Goal: Transaction & Acquisition: Purchase product/service

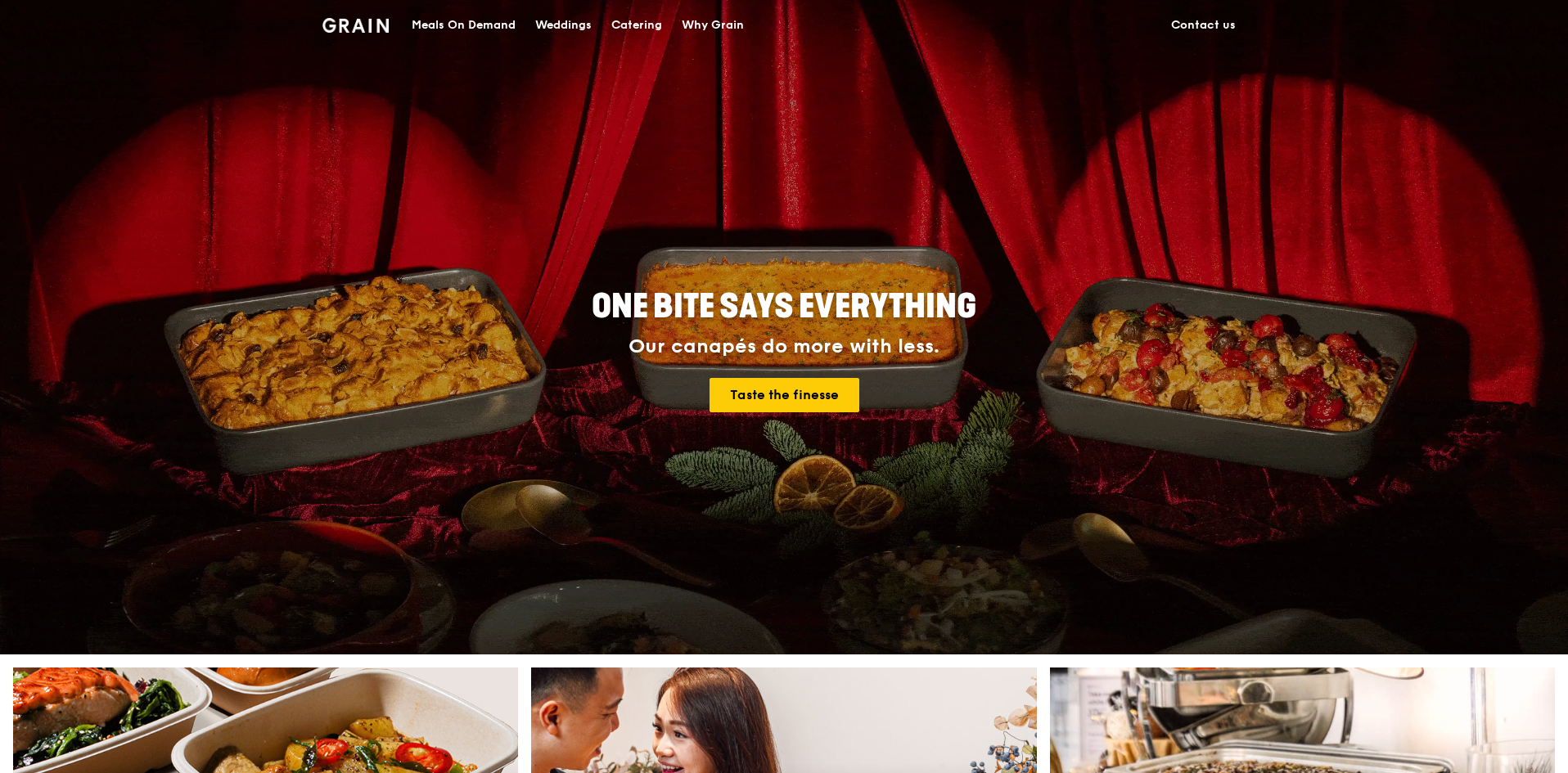
click at [641, 19] on div "Catering" at bounding box center [636, 25] width 51 height 49
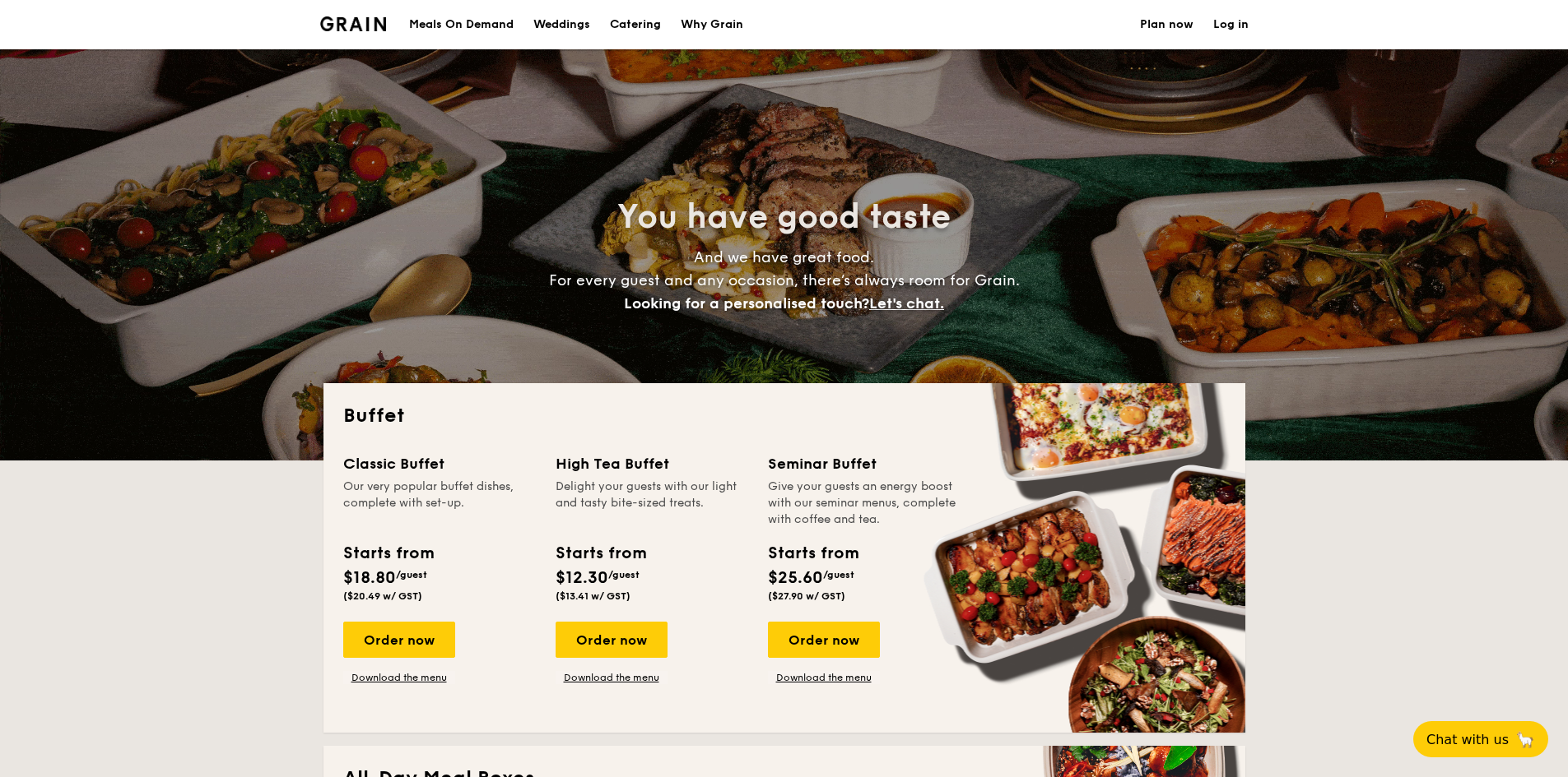
select select
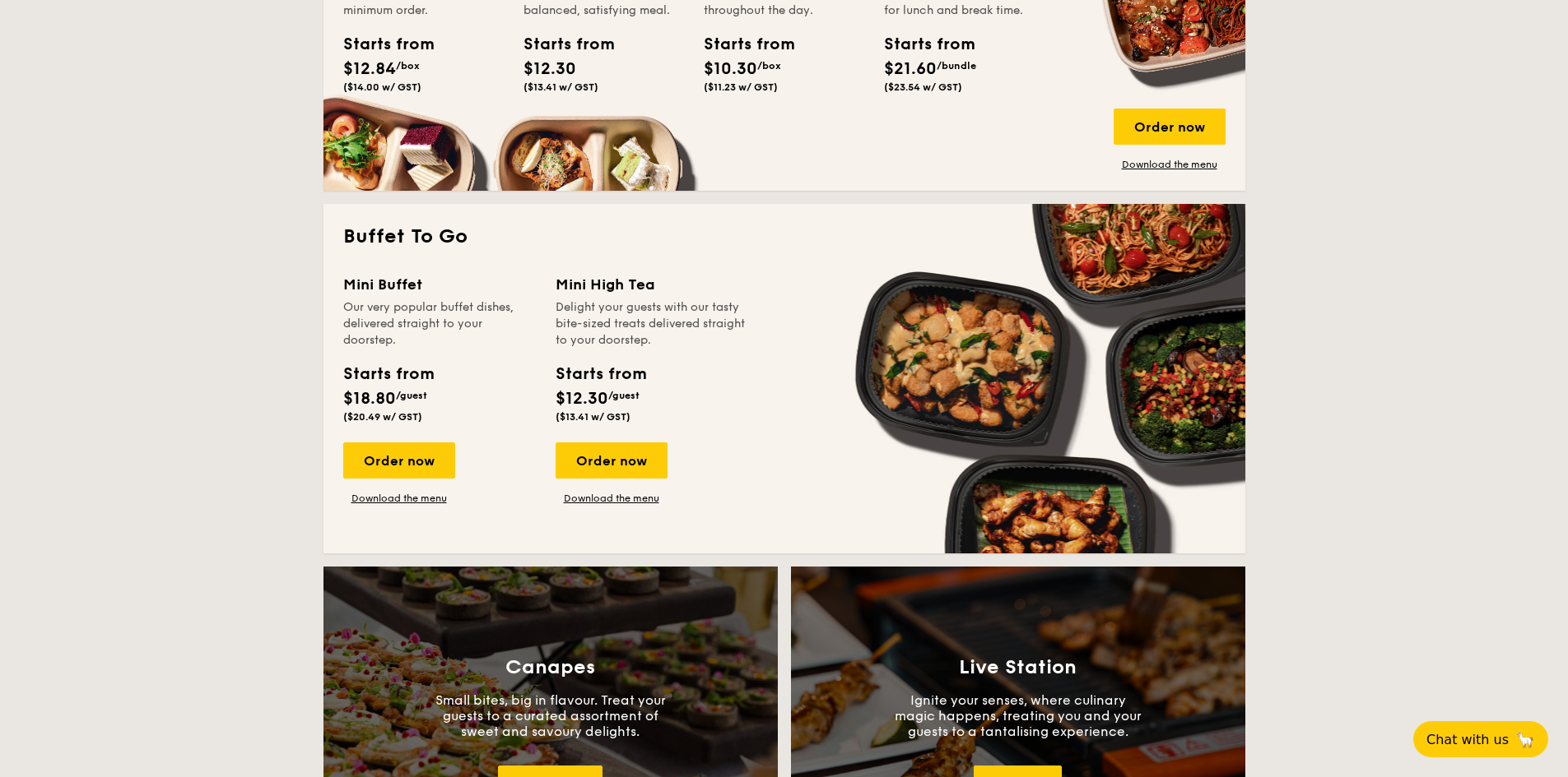
click at [420, 463] on div "Order now" at bounding box center [399, 461] width 112 height 36
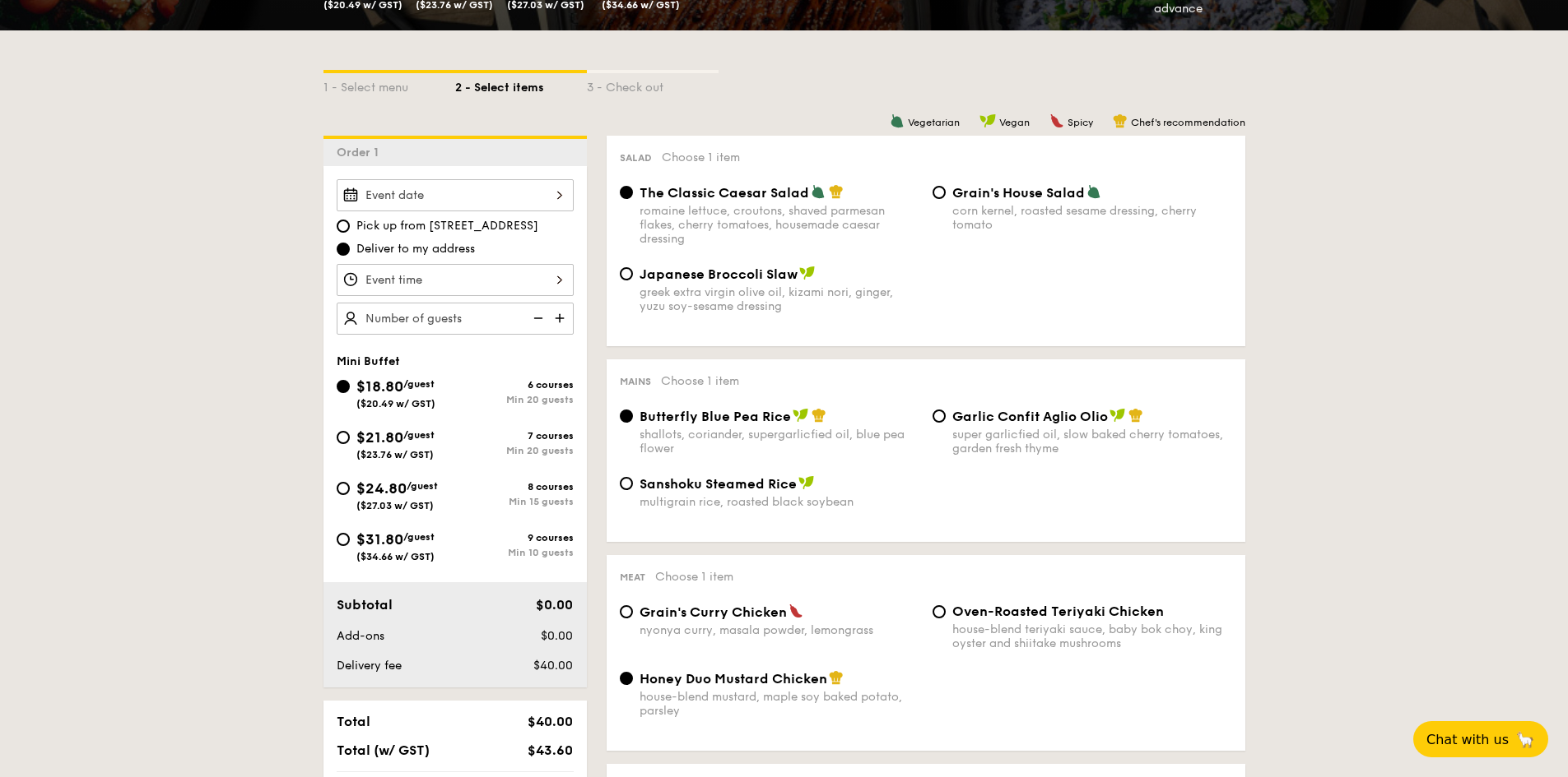
scroll to position [329, 0]
click at [344, 438] on input "$21.80 /guest ($23.76 w/ GST) 7 courses Min 20 guests" at bounding box center [342, 437] width 13 height 13
radio input "true"
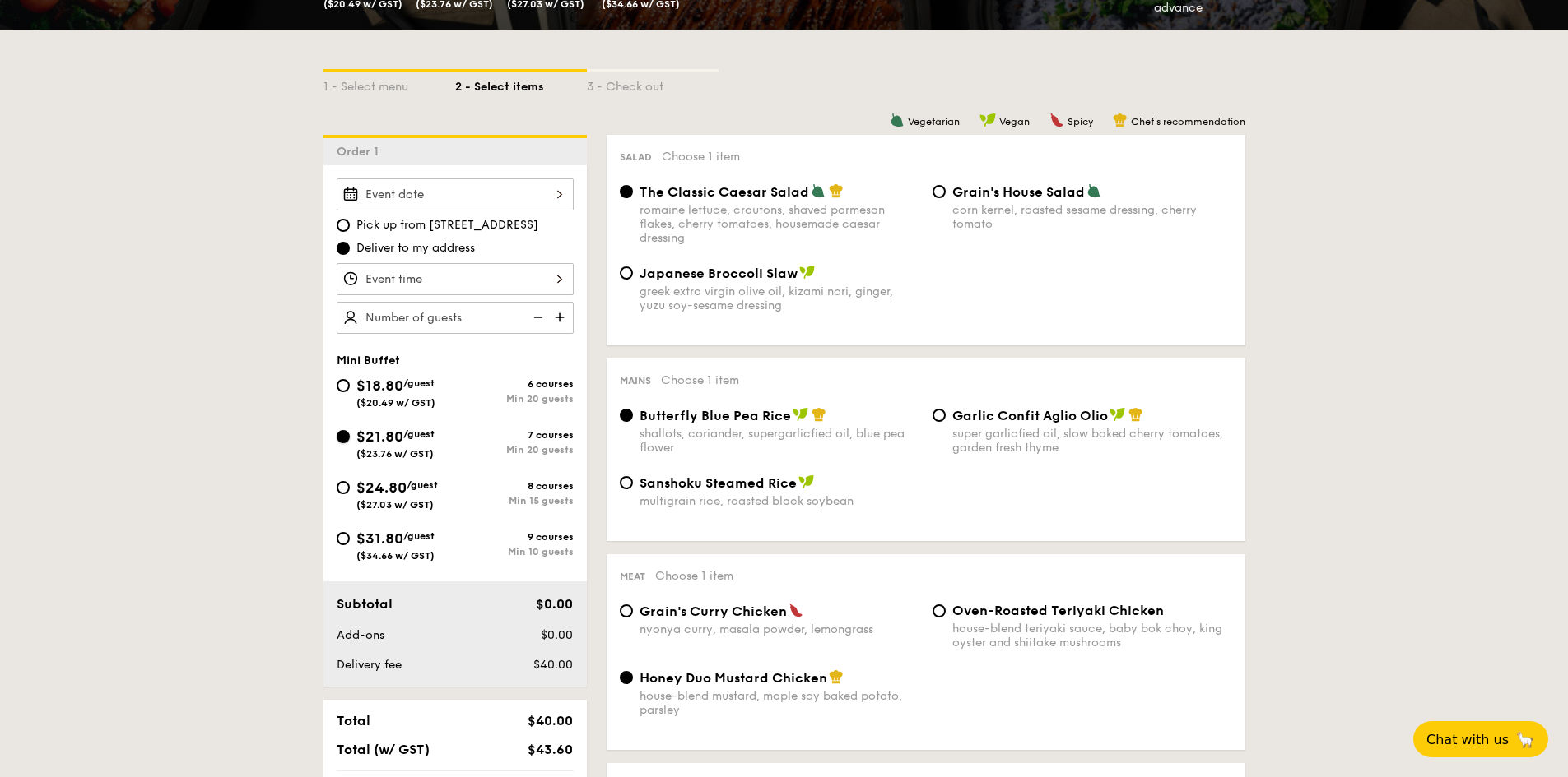
radio input "false"
radio input "true"
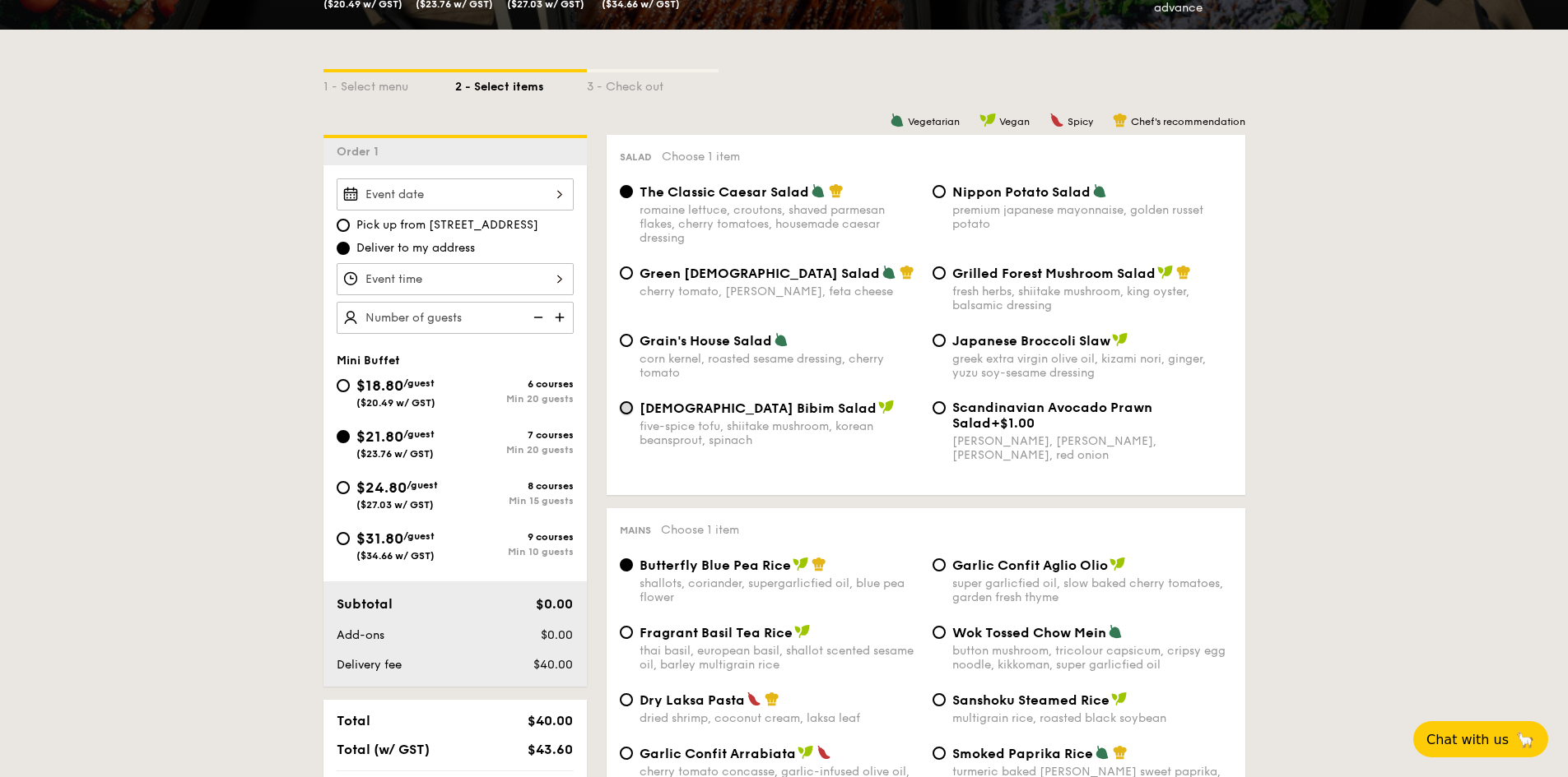
click at [627, 410] on input "Korean Bibim Salad five-spice tofu, shiitake mushroom, korean beansprout, spina…" at bounding box center [626, 407] width 13 height 13
radio input "true"
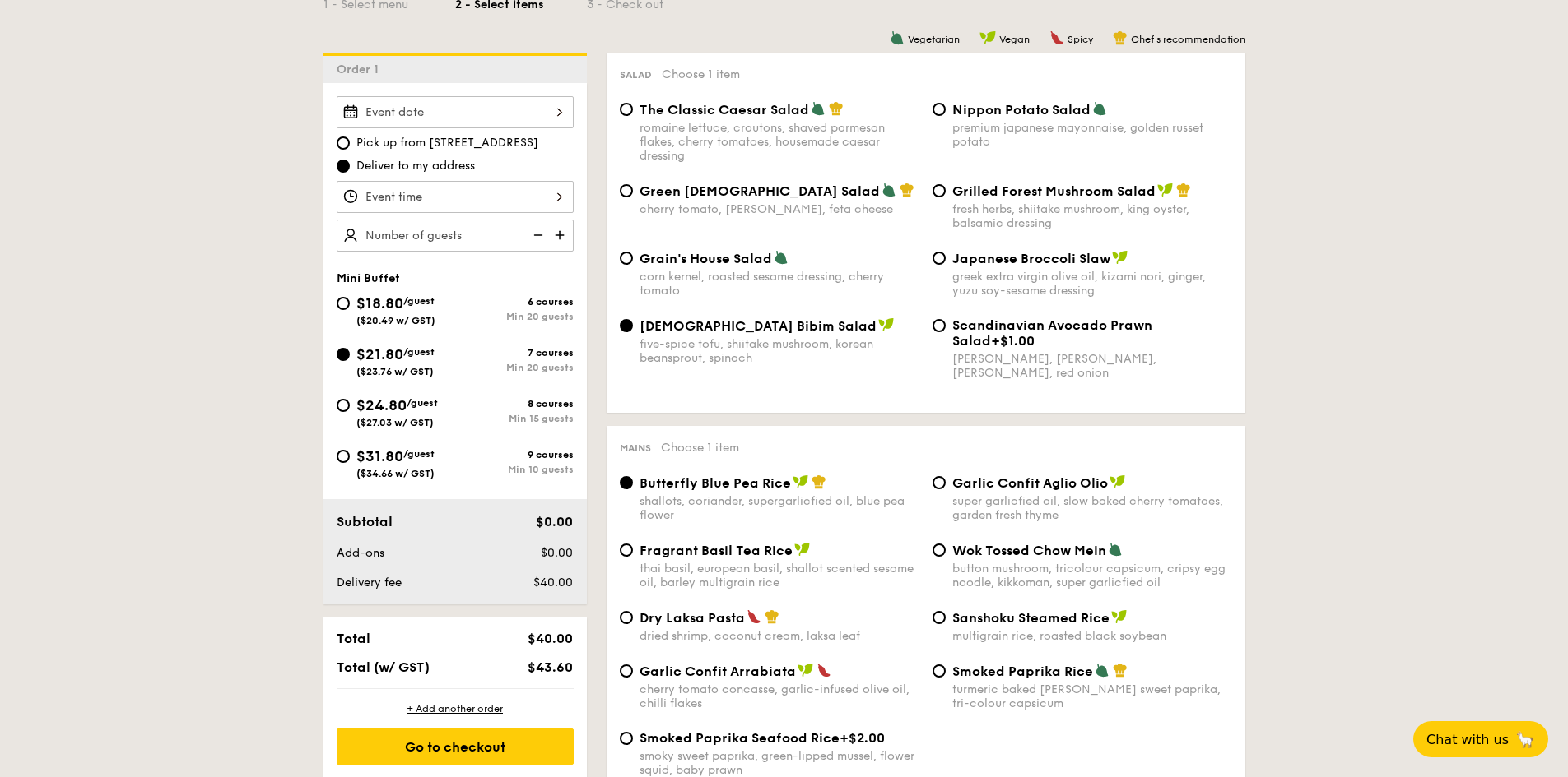
click at [500, 106] on div at bounding box center [454, 112] width 237 height 32
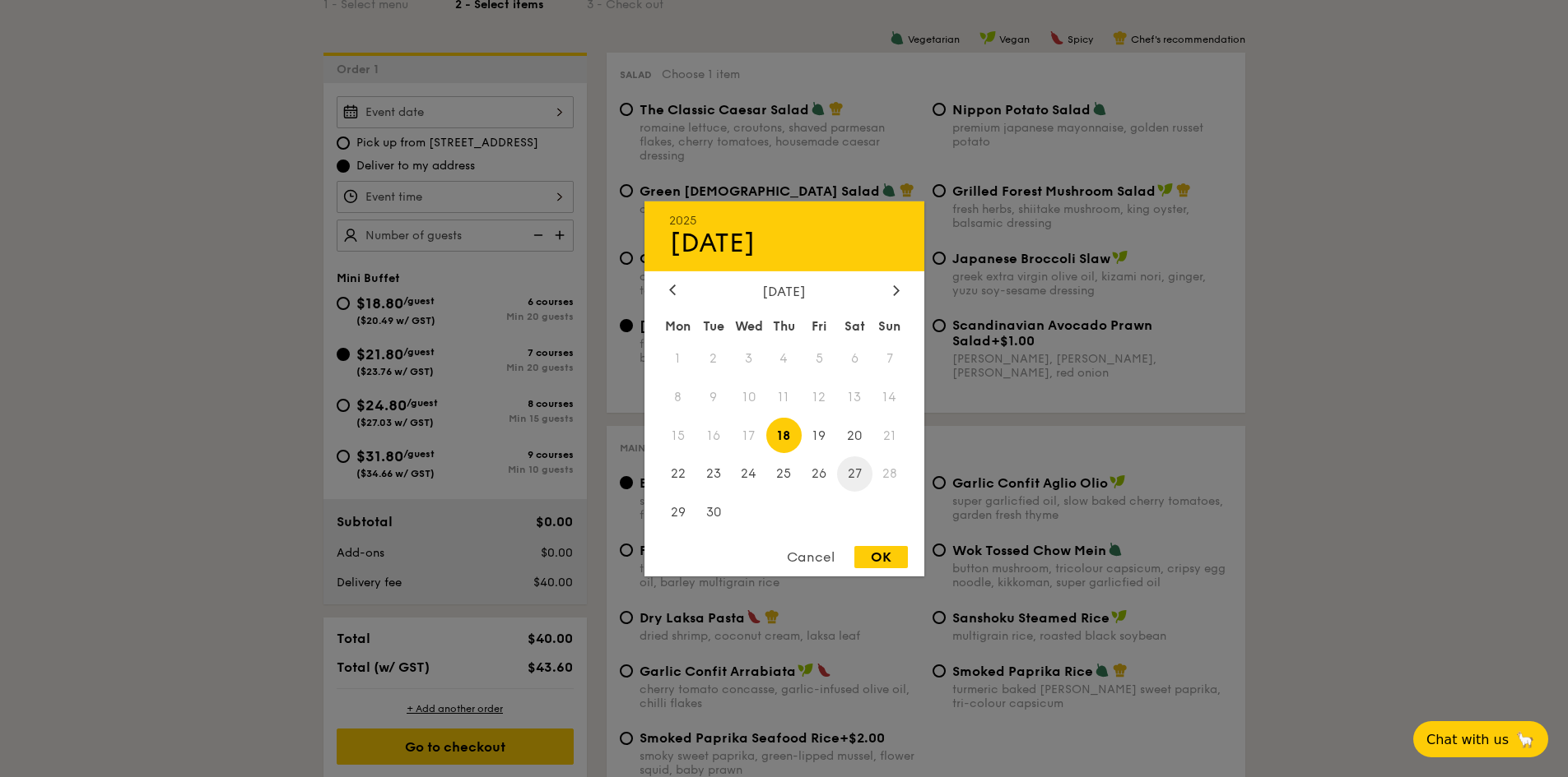
click at [852, 474] on span "27" at bounding box center [855, 474] width 36 height 36
click at [875, 550] on div "OK" at bounding box center [882, 557] width 54 height 23
type input "[DATE]"
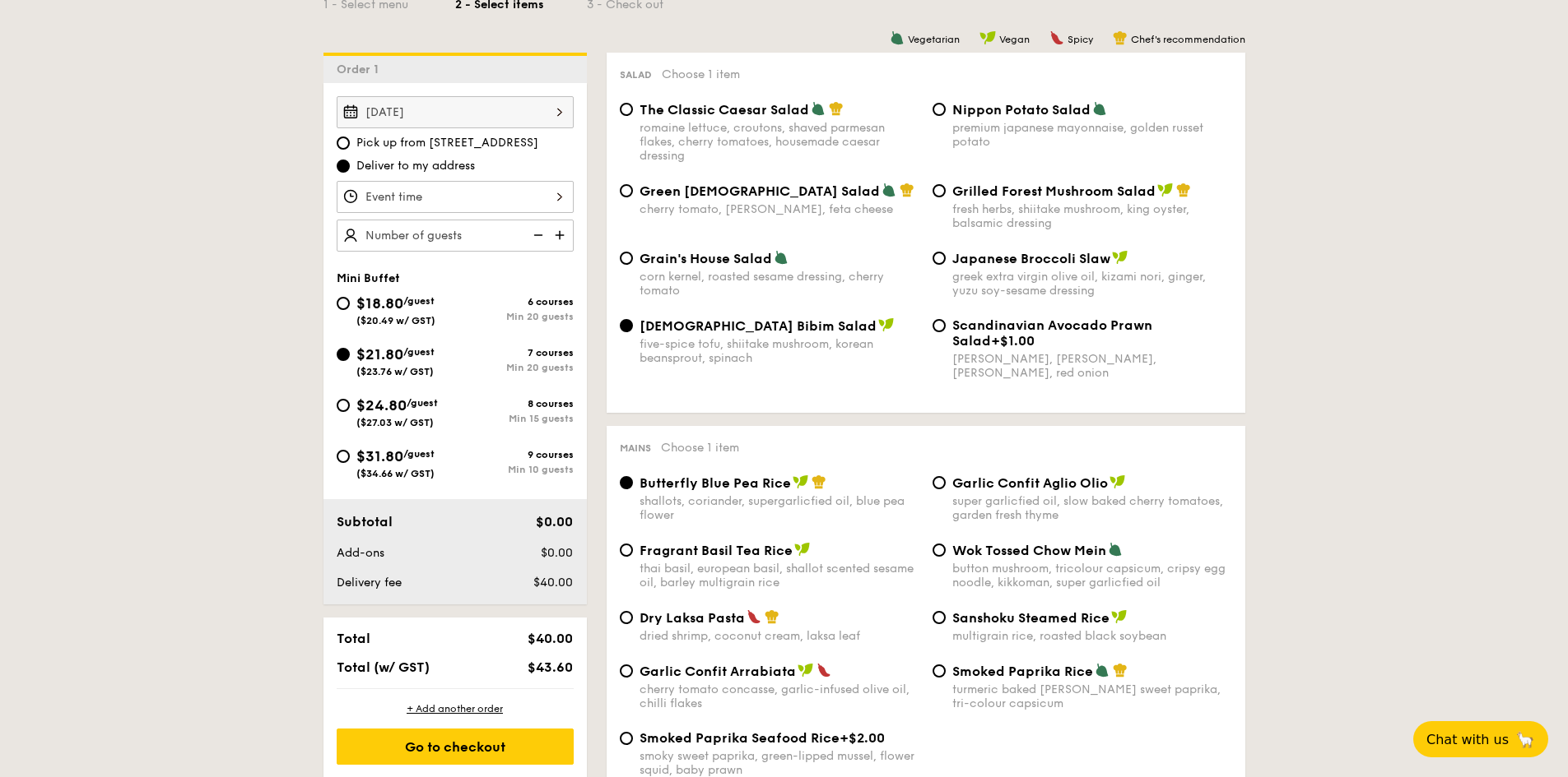
click at [559, 197] on div at bounding box center [454, 197] width 237 height 32
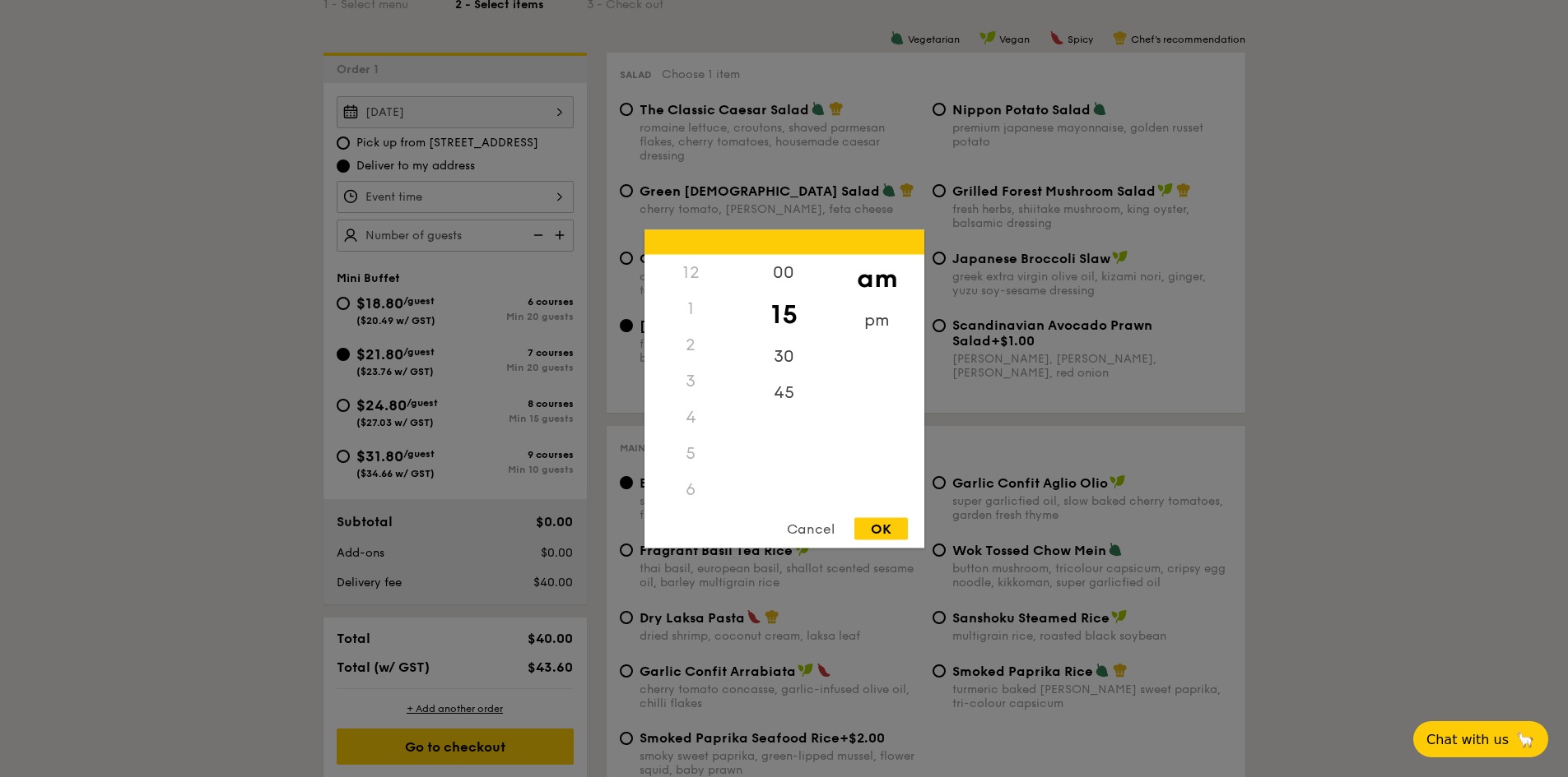
scroll to position [195, 0]
click at [785, 366] on div "30" at bounding box center [784, 361] width 93 height 48
click at [879, 523] on div "OK" at bounding box center [882, 528] width 54 height 23
type input "11:30AM"
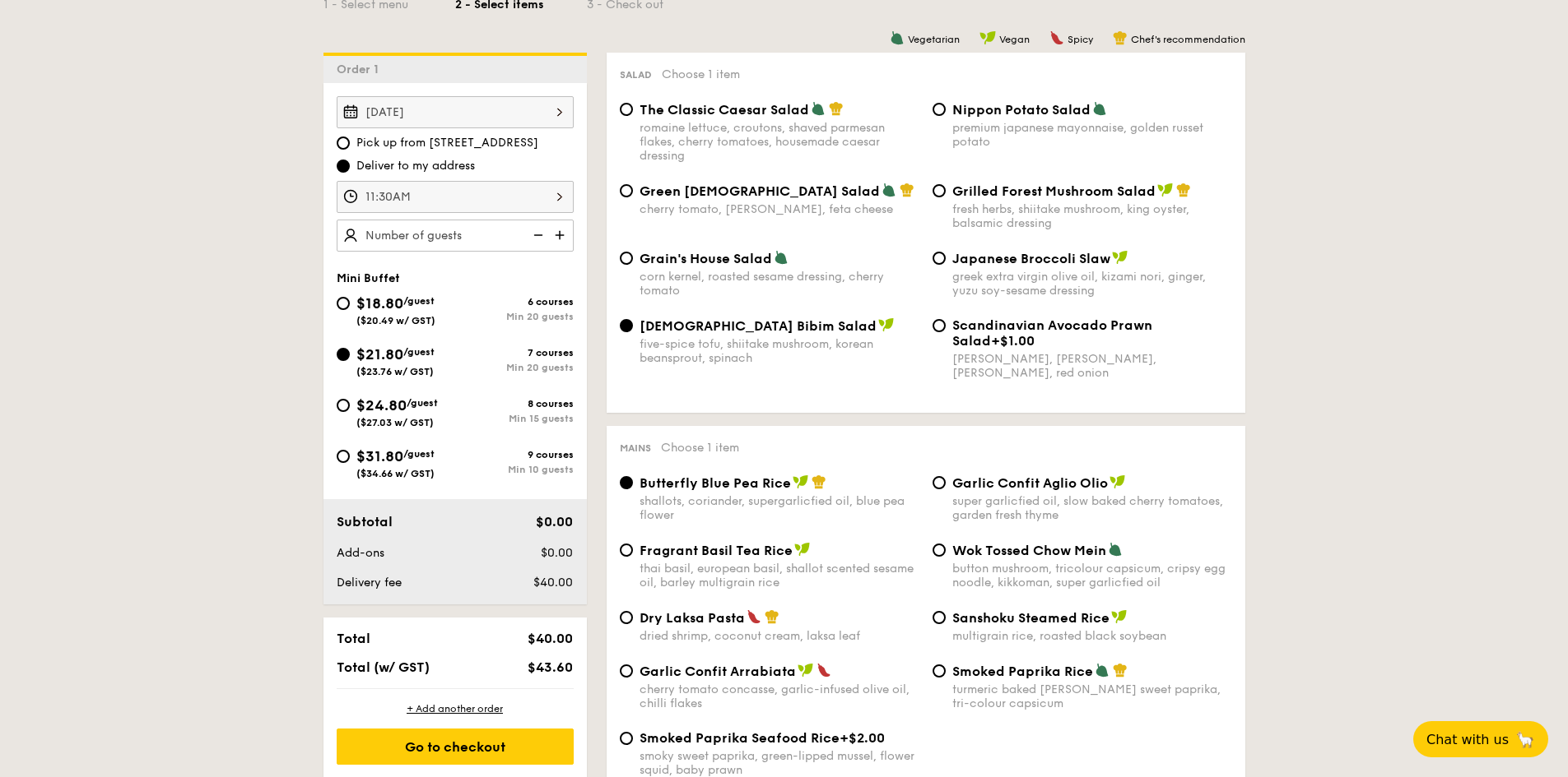
click at [559, 236] on img at bounding box center [561, 235] width 24 height 31
type input "20 guests"
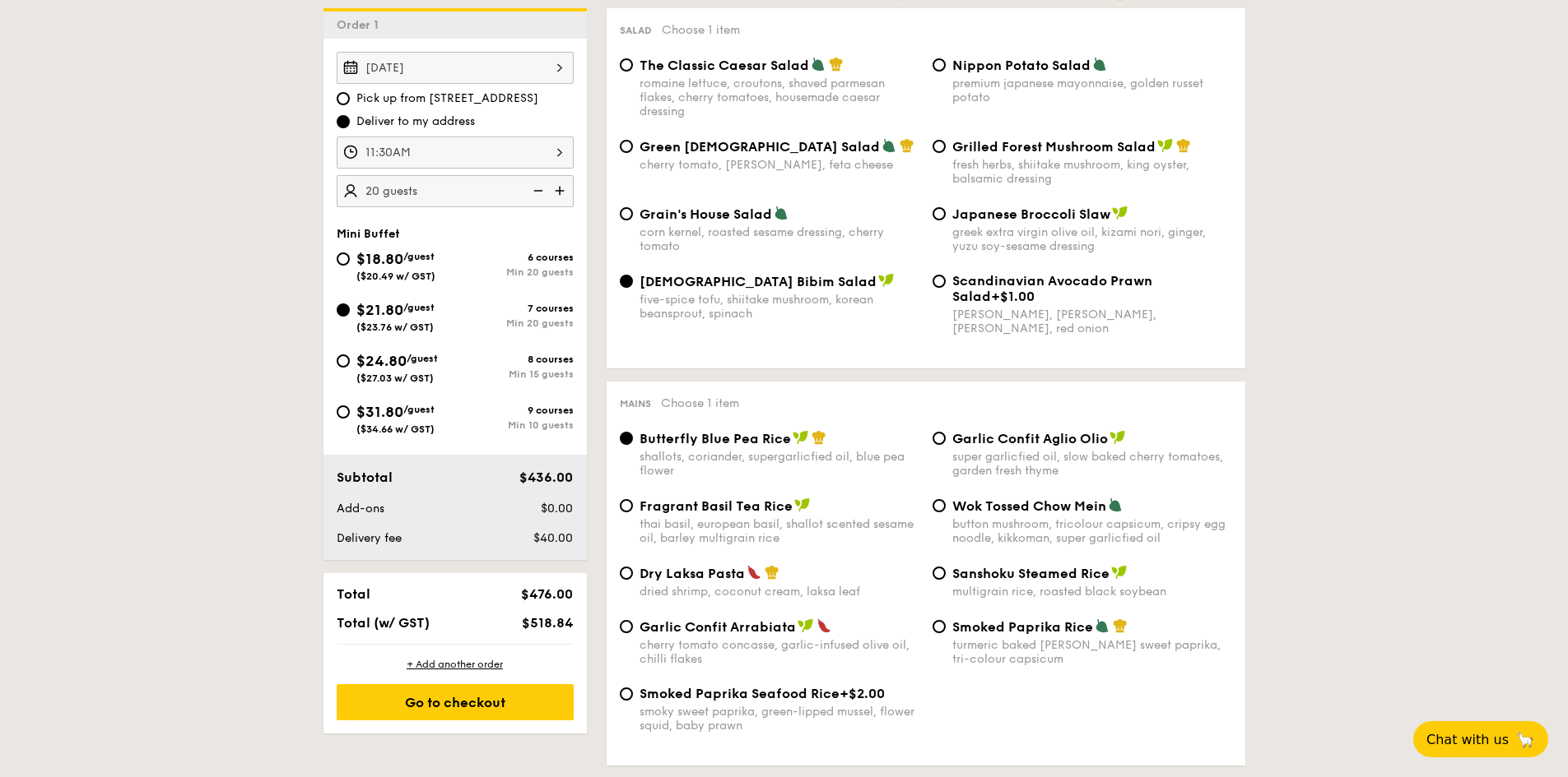
scroll to position [494, 0]
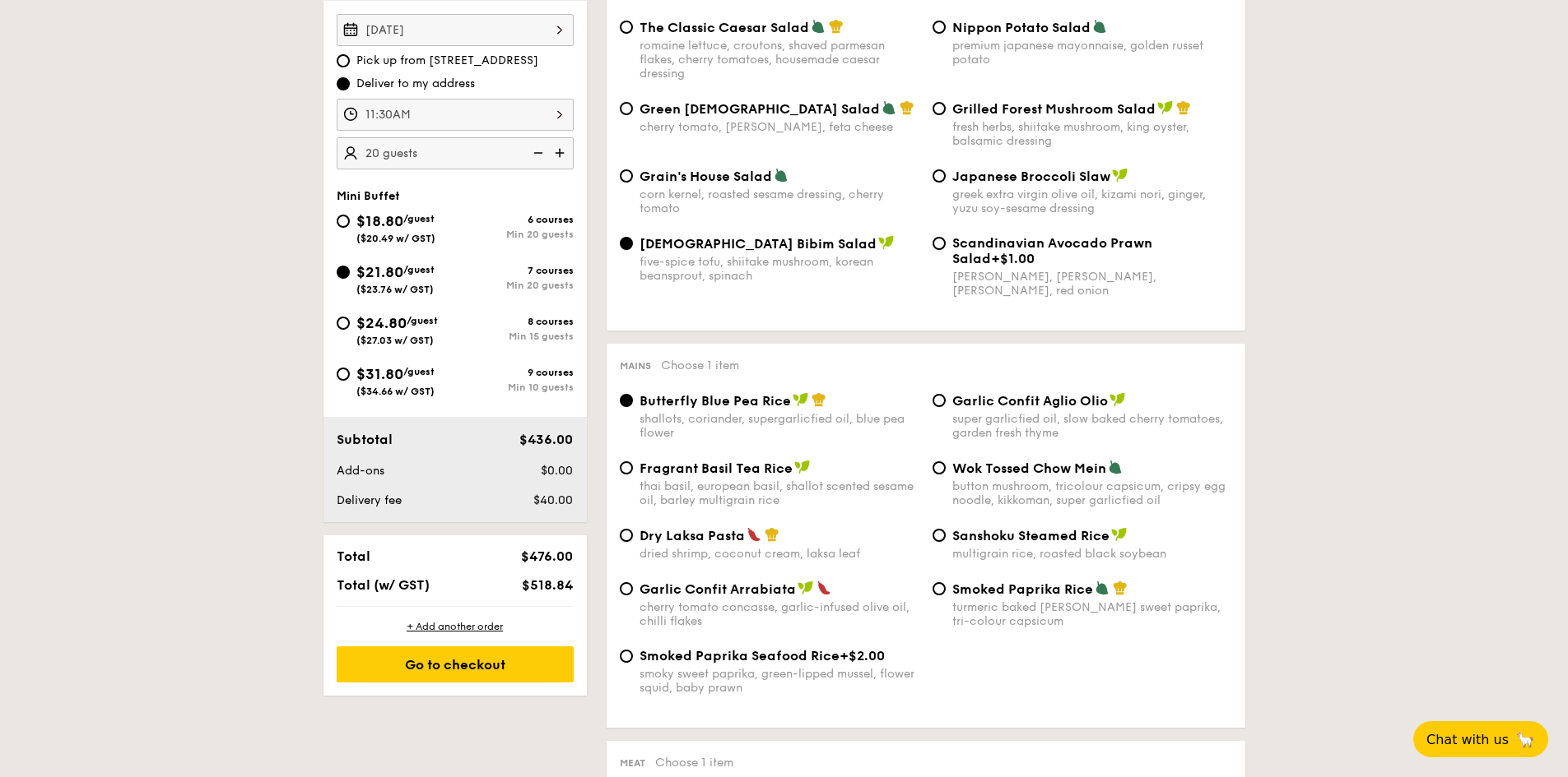
drag, startPoint x: 627, startPoint y: 540, endPoint x: 641, endPoint y: 540, distance: 14.0
click at [627, 539] on input "Dry Laksa Pasta dried shrimp, coconut cream, laksa leaf" at bounding box center [626, 534] width 13 height 13
radio input "true"
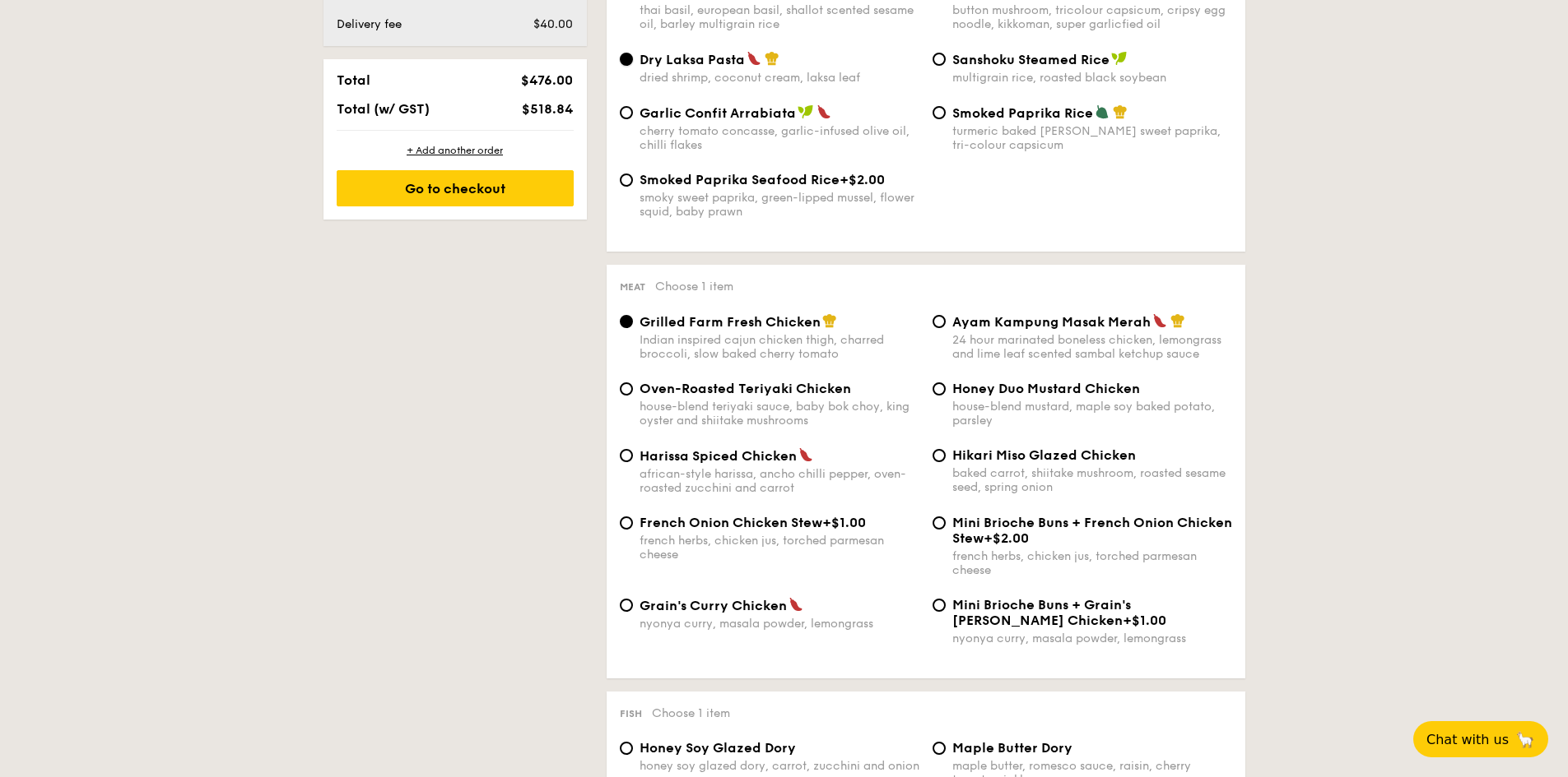
scroll to position [987, 0]
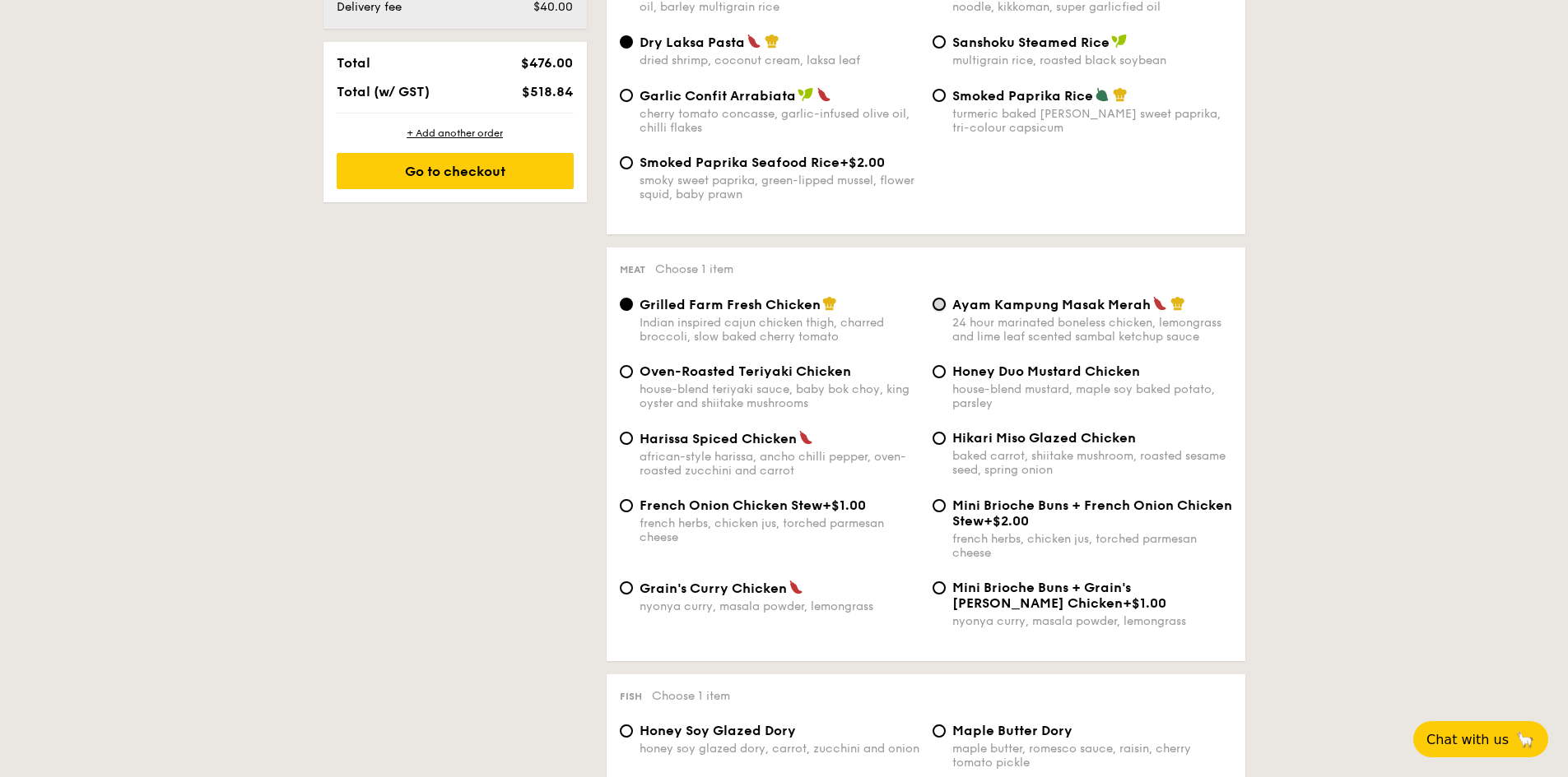
click at [943, 304] on input "Ayam Kampung Masak Merah 24 hour marinated boneless chicken, lemongrass and lim…" at bounding box center [939, 304] width 13 height 13
radio input "true"
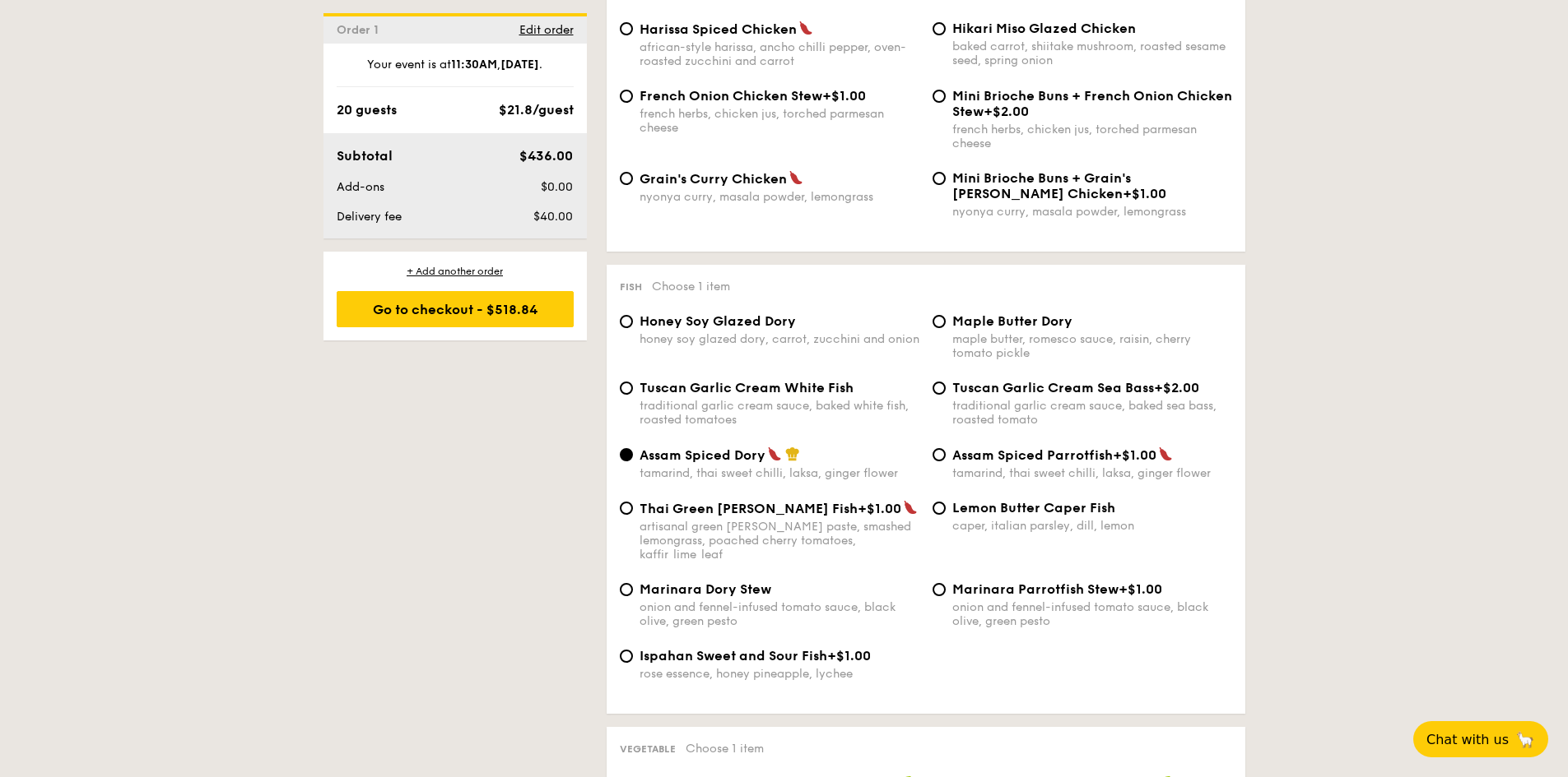
scroll to position [1398, 0]
click at [627, 380] on input "Tuscan Garlic Cream White Fish traditional garlic cream sauce, baked white fish…" at bounding box center [626, 386] width 13 height 13
radio input "true"
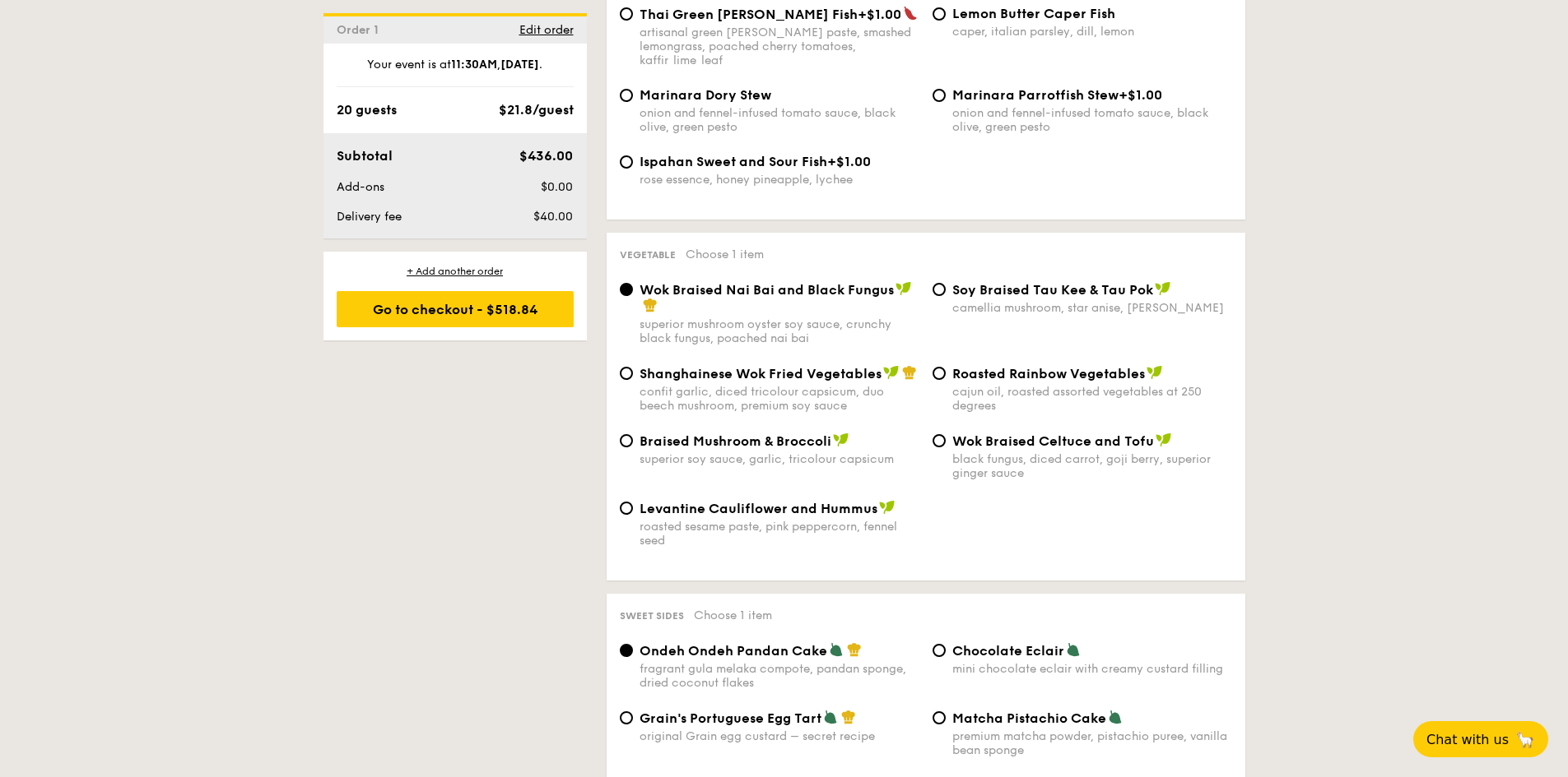
scroll to position [1892, 0]
click at [629, 366] on input "Shanghainese Wok Fried Vegetables confit garlic, diced tricolour capsicum, duo …" at bounding box center [626, 372] width 13 height 13
radio input "true"
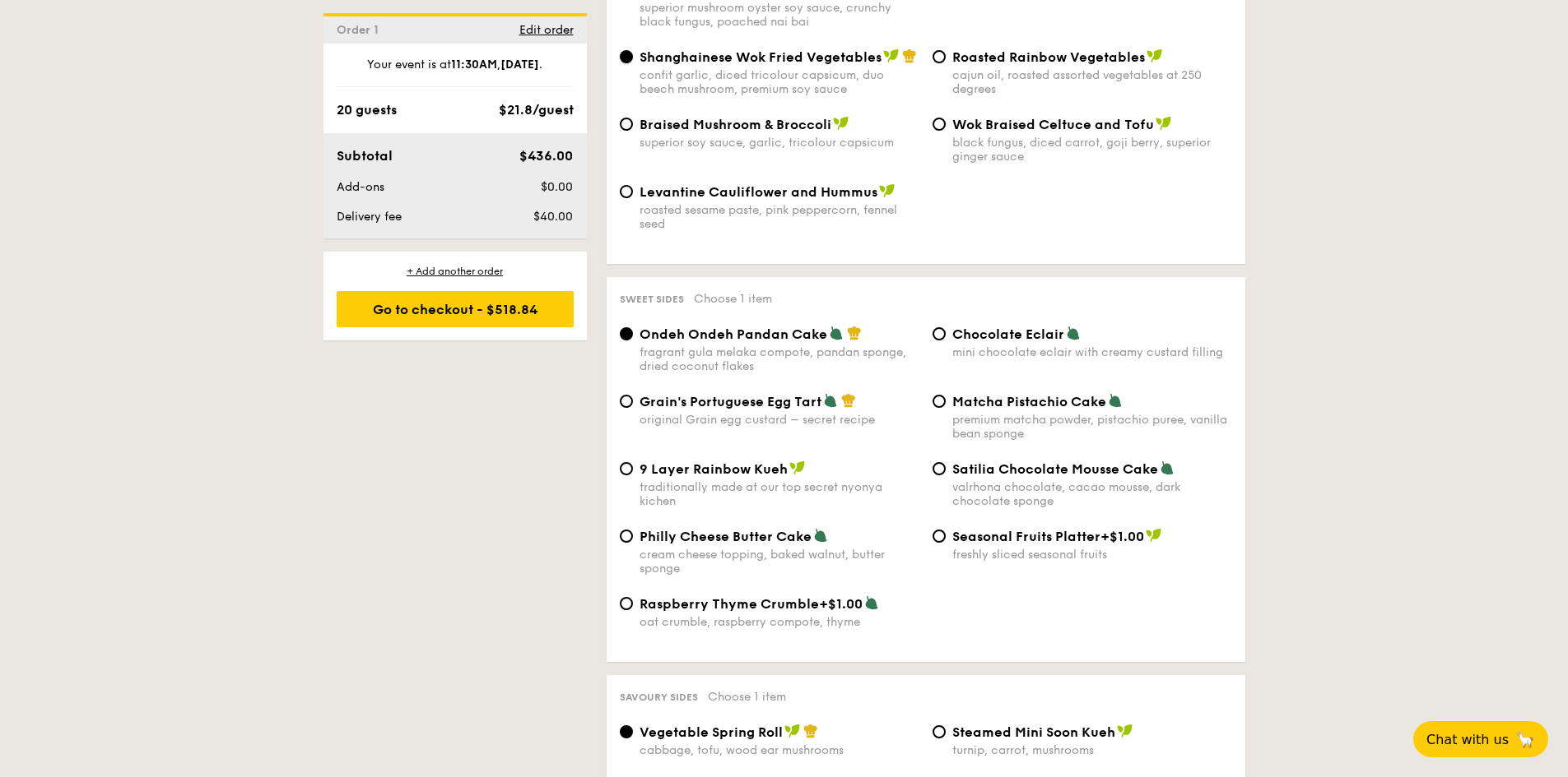
scroll to position [2302, 0]
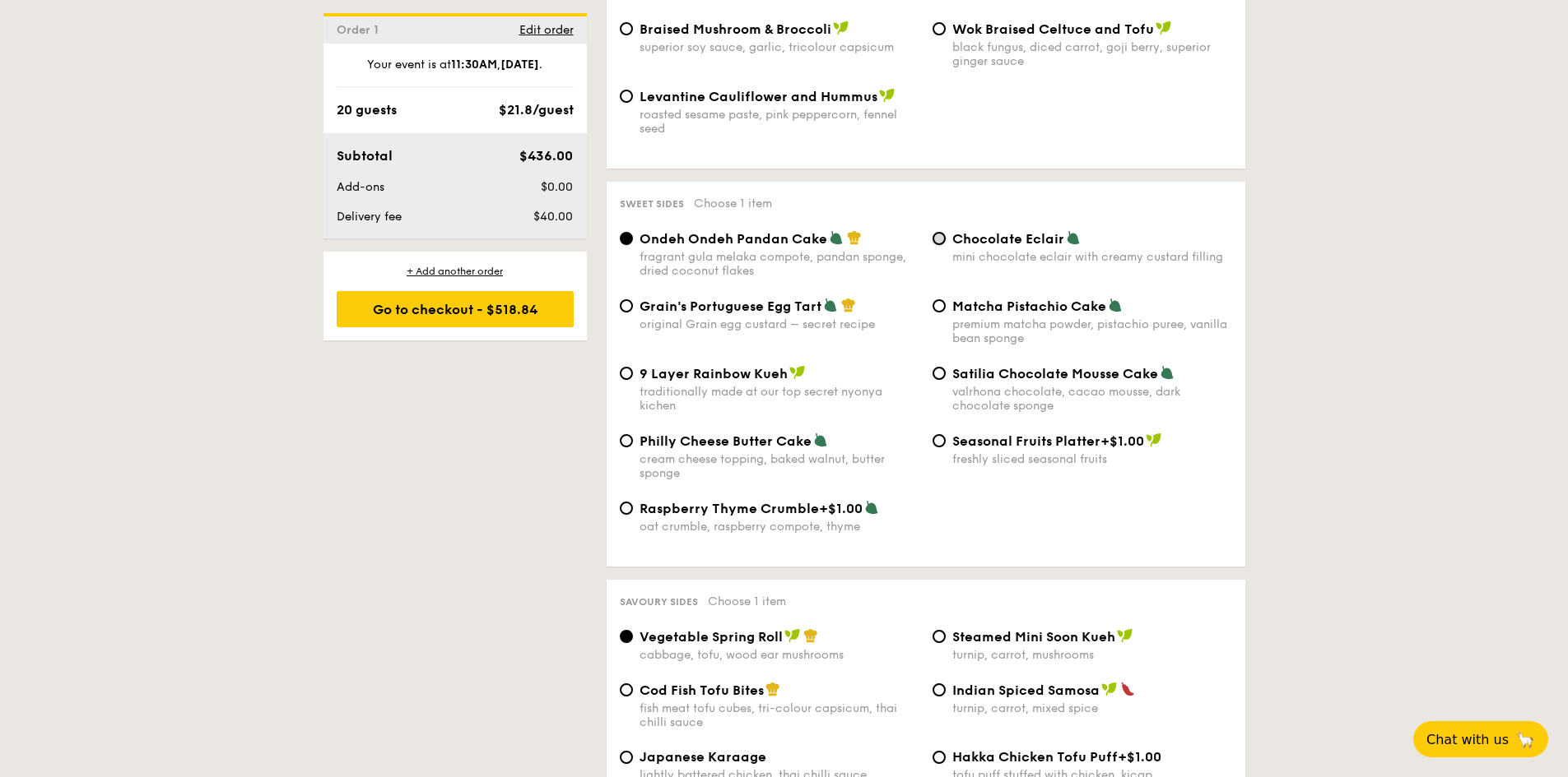
click at [940, 232] on input "Chocolate Eclair mini chocolate eclair with creamy custard filling" at bounding box center [939, 238] width 13 height 13
radio input "true"
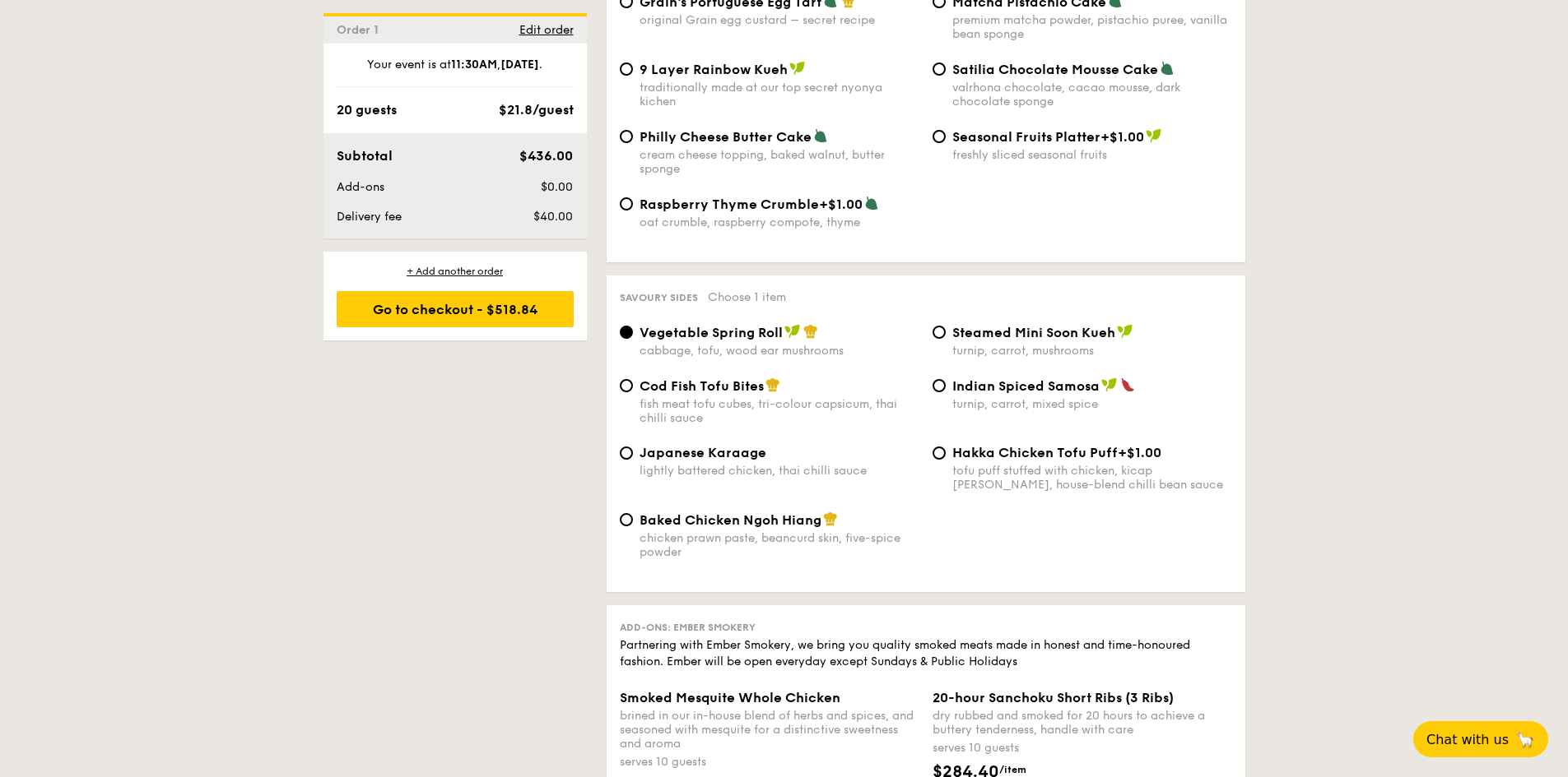
scroll to position [2632, 0]
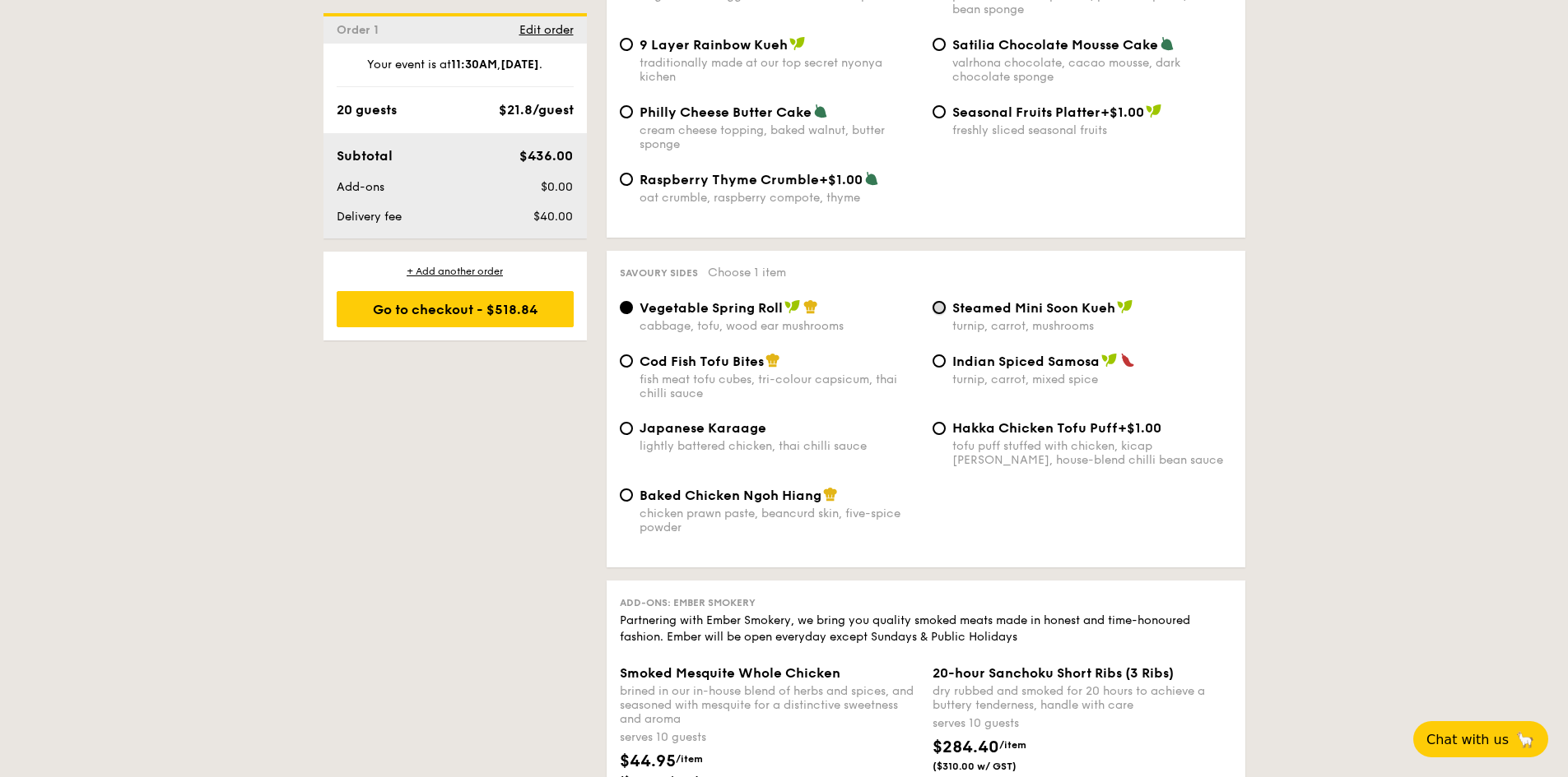
click at [940, 301] on input "Steamed Mini Soon Kueh turnip, carrot, mushrooms" at bounding box center [939, 307] width 13 height 13
radio input "true"
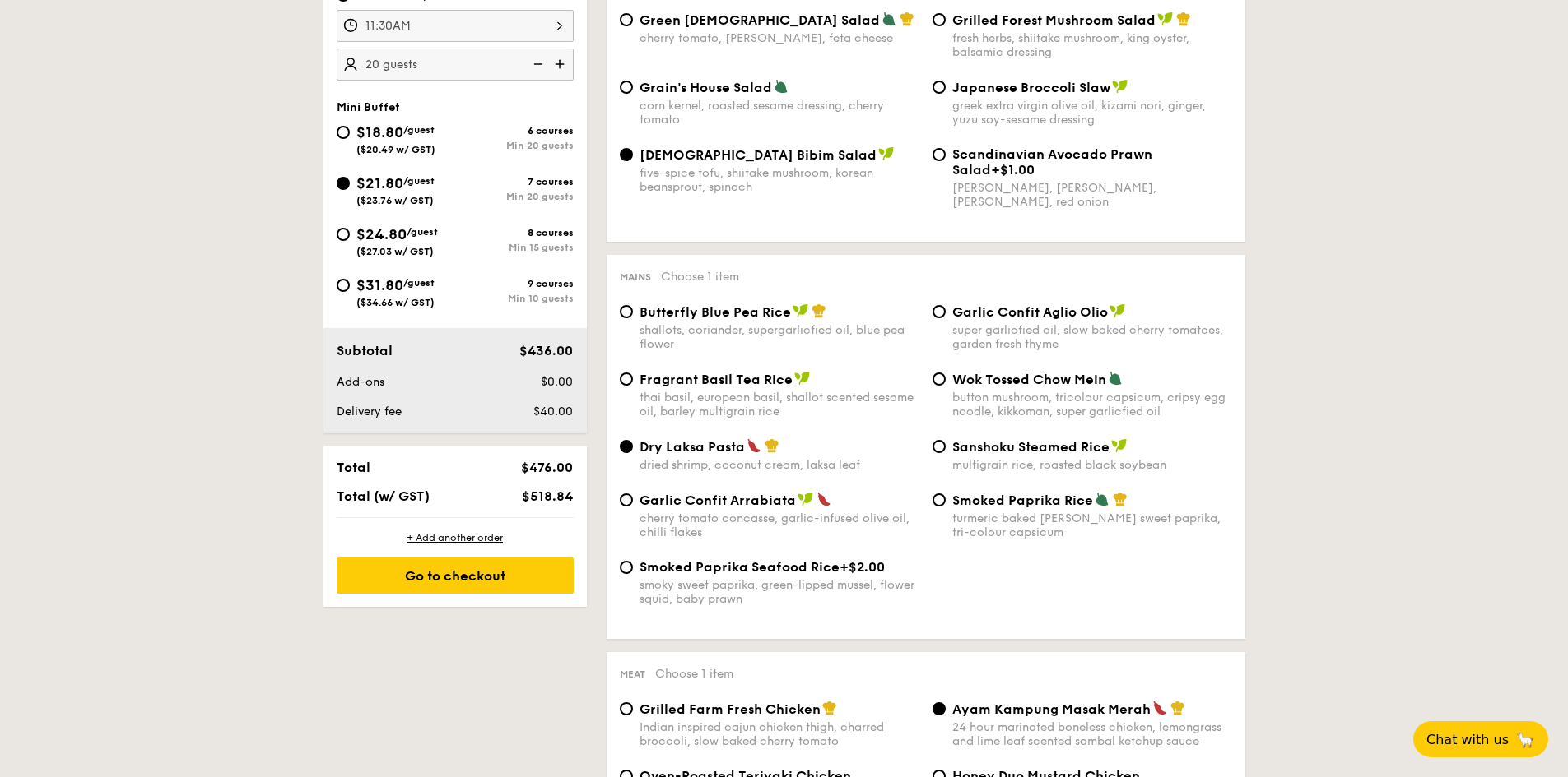
scroll to position [740, 0]
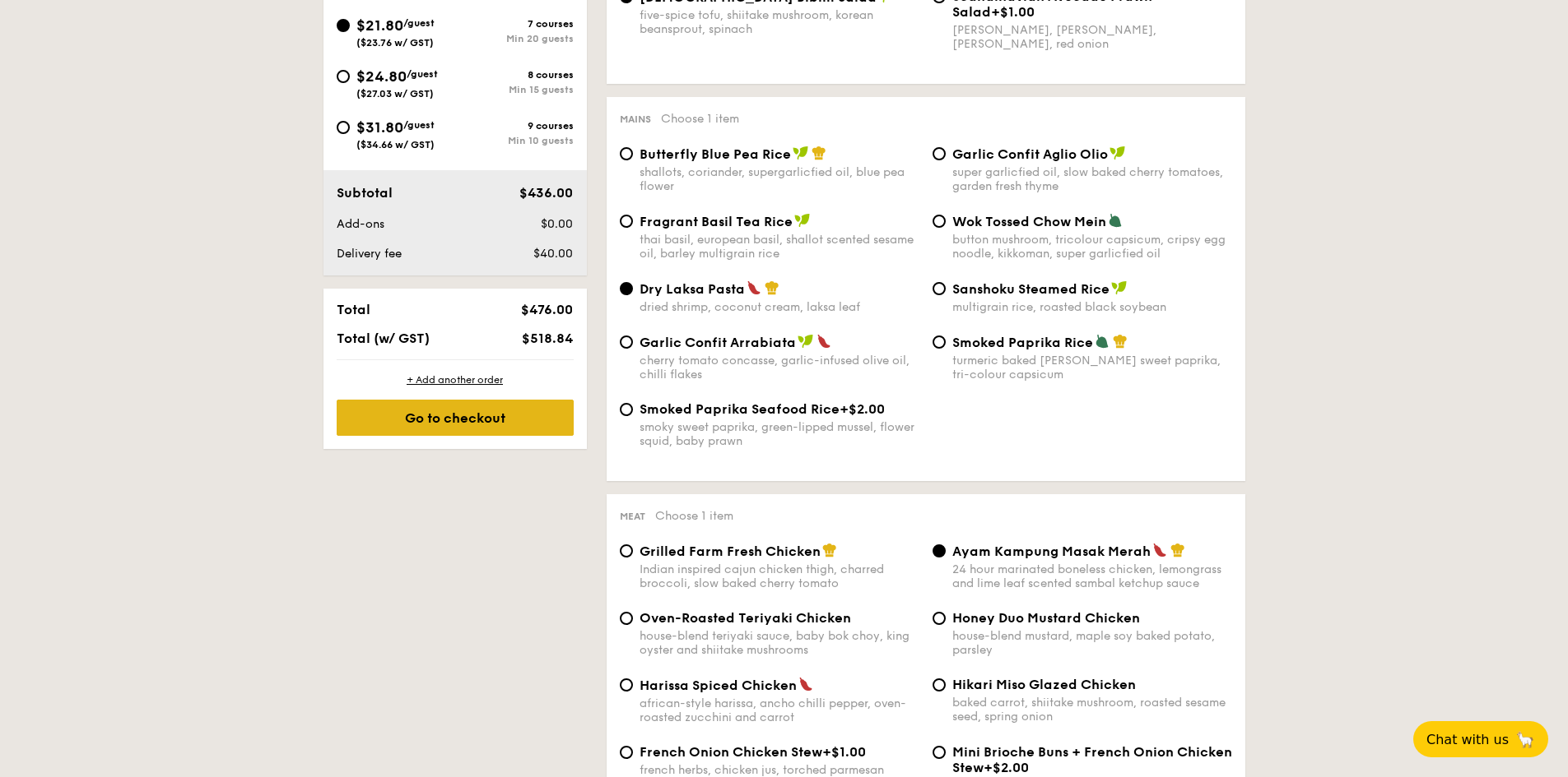
click at [481, 421] on div "Go to checkout" at bounding box center [454, 418] width 237 height 36
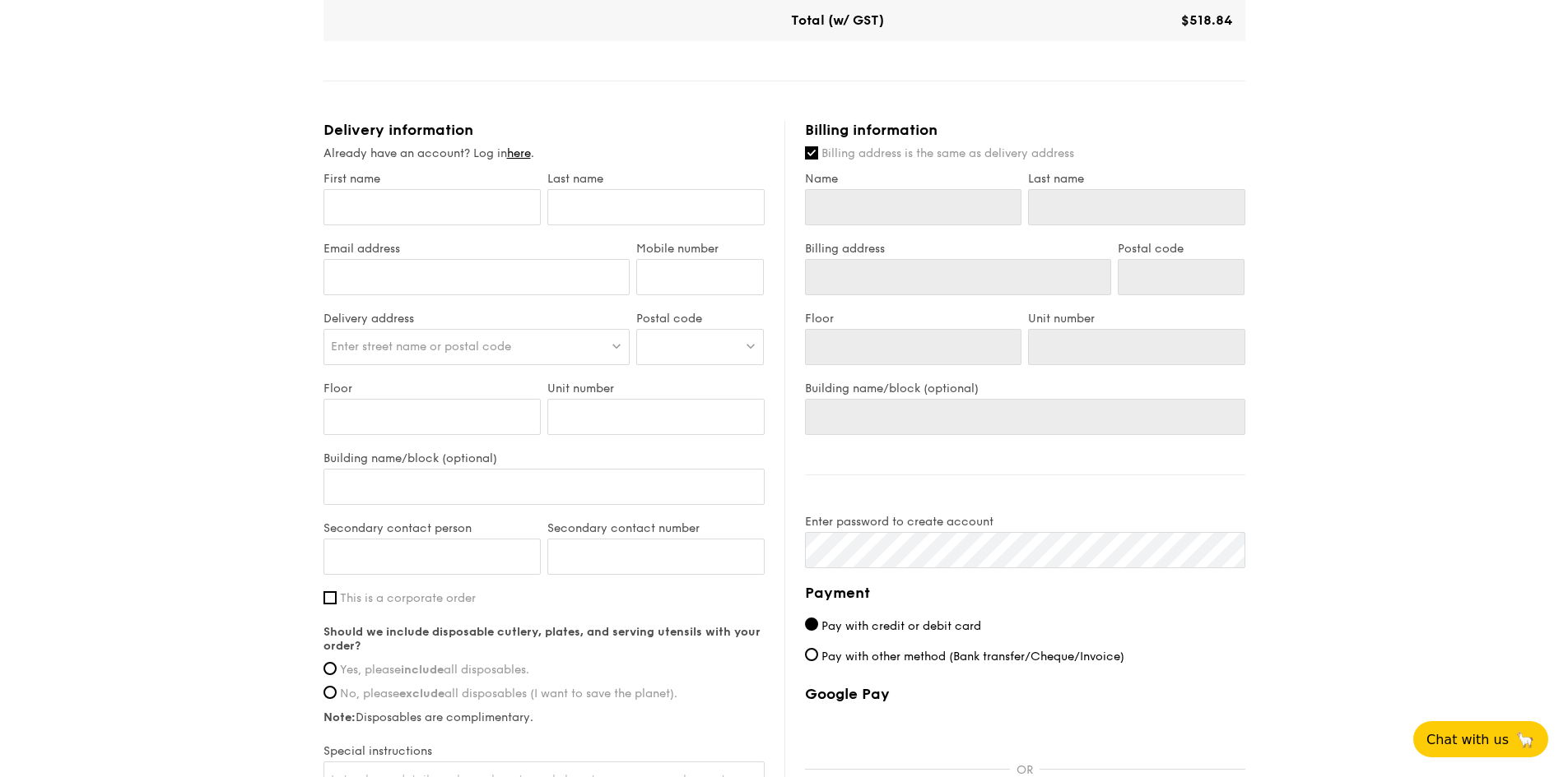
scroll to position [576, 0]
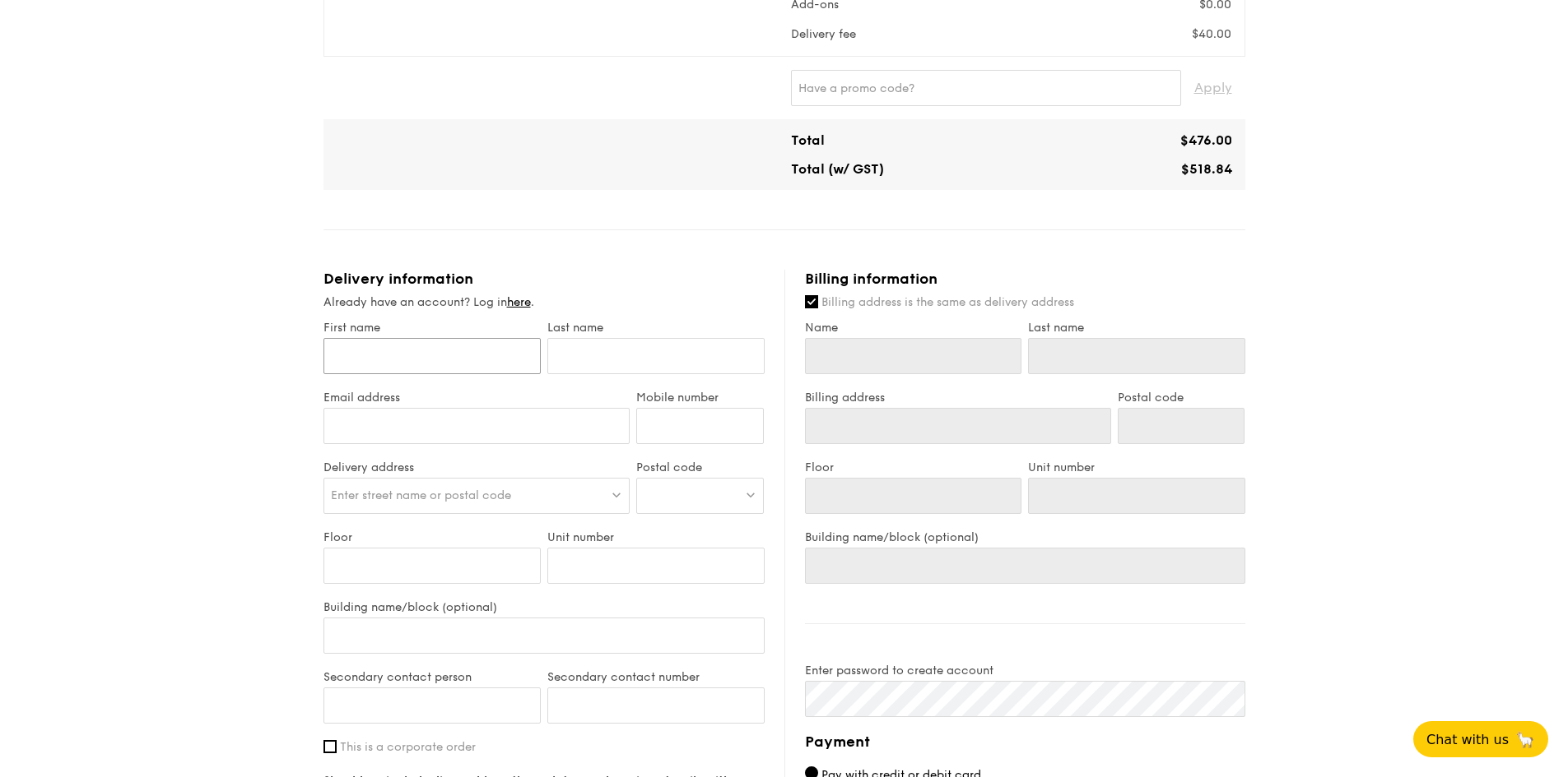
click at [464, 355] on input "First name" at bounding box center [432, 356] width 218 height 36
type input "[PERSON_NAME]"
type input "Yeo"
type input "81012135"
type input "[PERSON_NAME]"
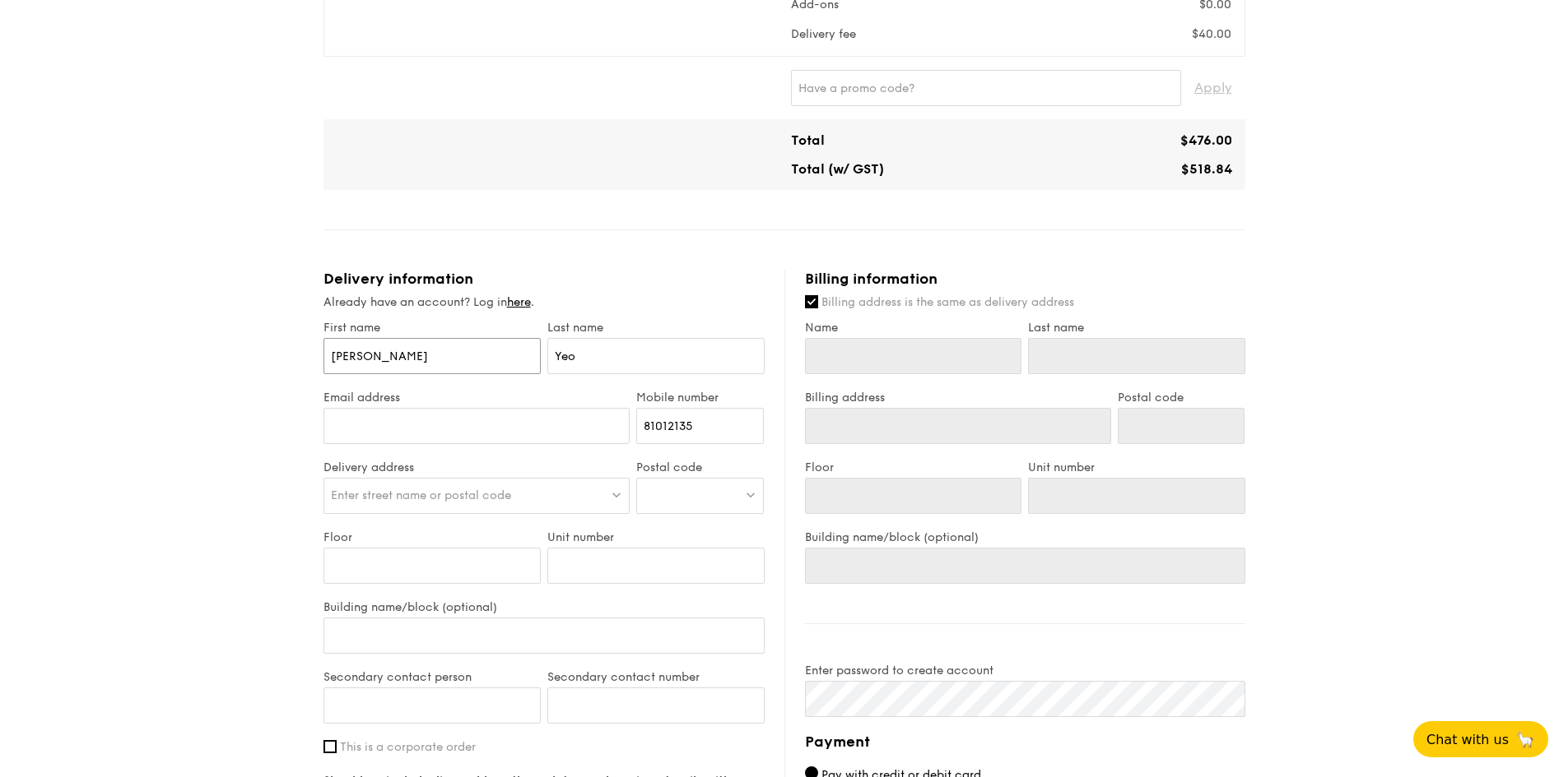
type input "Yeo"
click at [447, 431] on input "Email address" at bounding box center [477, 426] width 307 height 36
type input "[EMAIL_ADDRESS][DOMAIN_NAME]"
click at [693, 493] on div at bounding box center [699, 496] width 127 height 36
click at [698, 530] on li "Please enter 3 or more characters" at bounding box center [699, 537] width 126 height 46
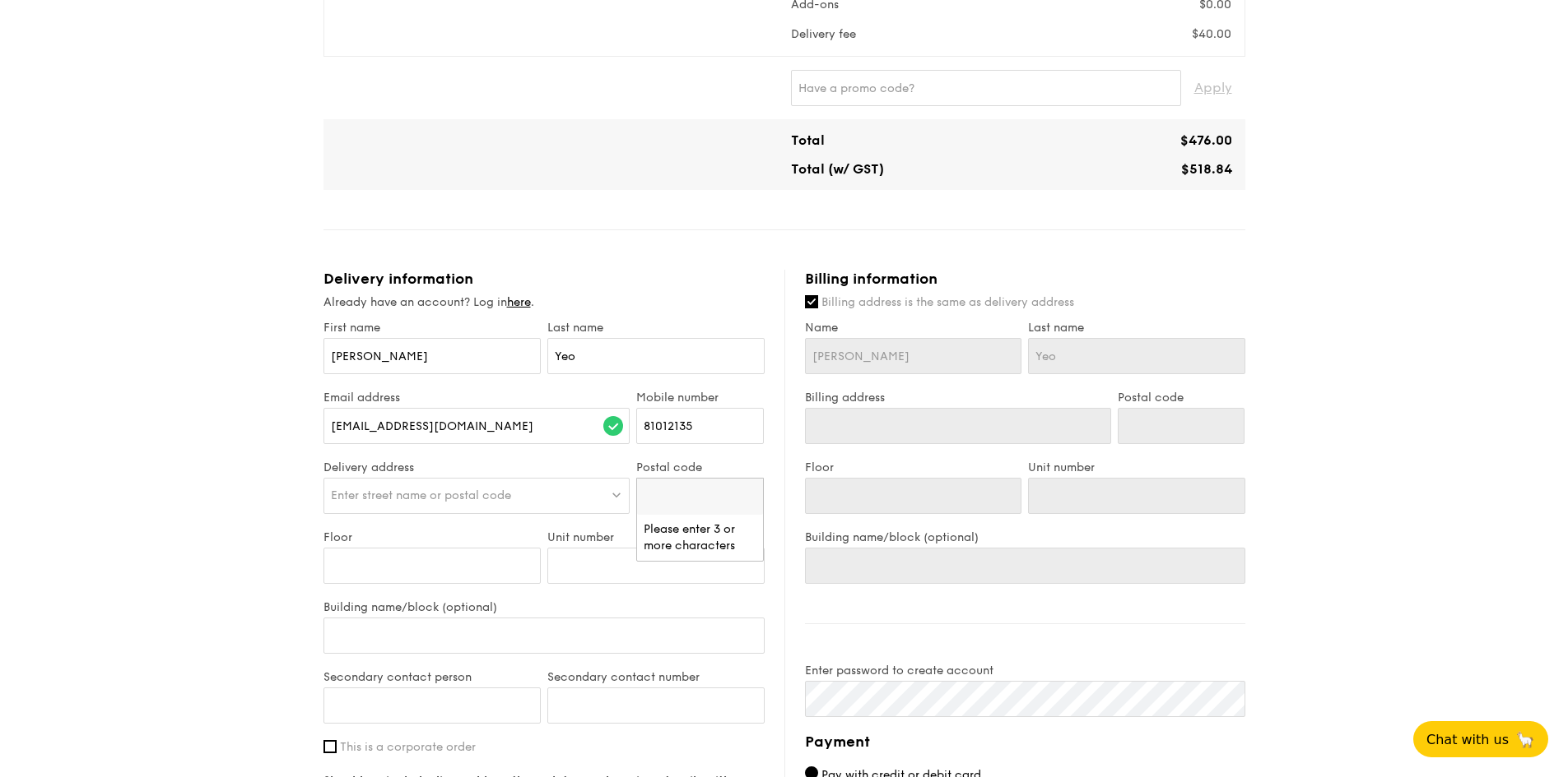
click at [672, 491] on input "search" at bounding box center [699, 497] width 126 height 36
type input "558028"
click at [534, 487] on div "Enter street name or postal code" at bounding box center [477, 496] width 307 height 36
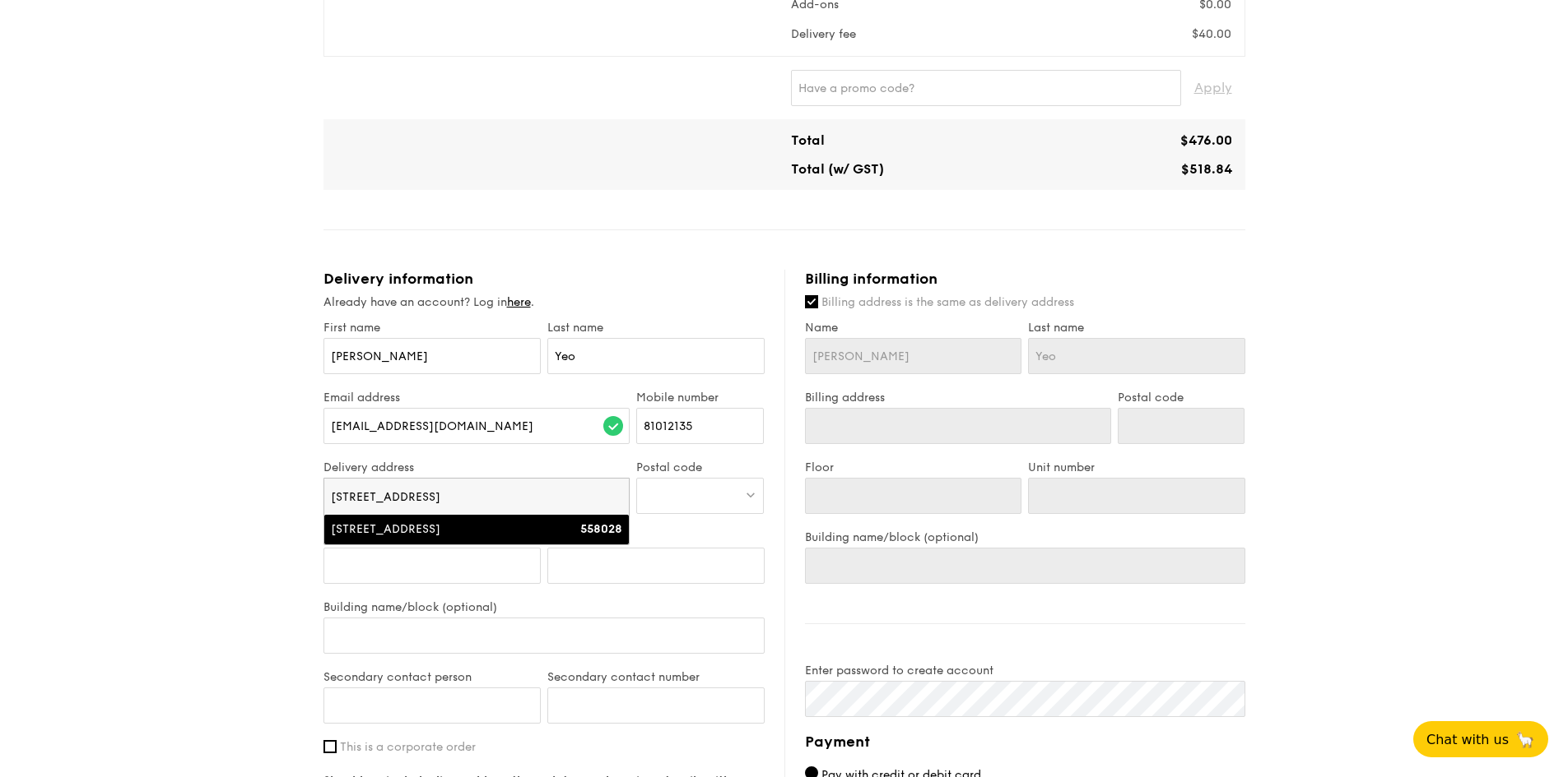
type input "[STREET_ADDRESS]"
click at [519, 528] on div "[STREET_ADDRESS]" at bounding box center [440, 529] width 219 height 16
type input "[STREET_ADDRESS]"
type input "558028"
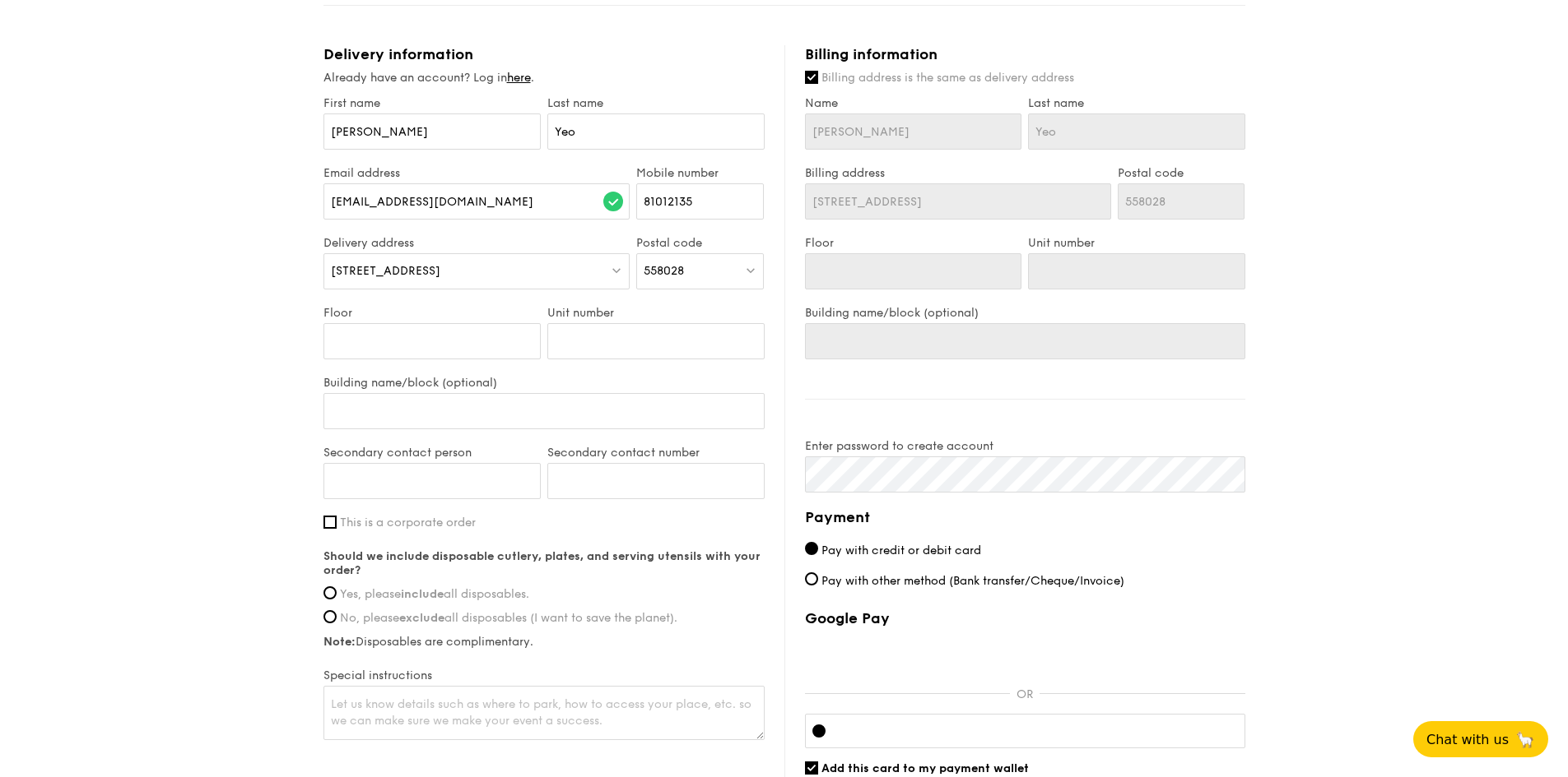
scroll to position [822, 0]
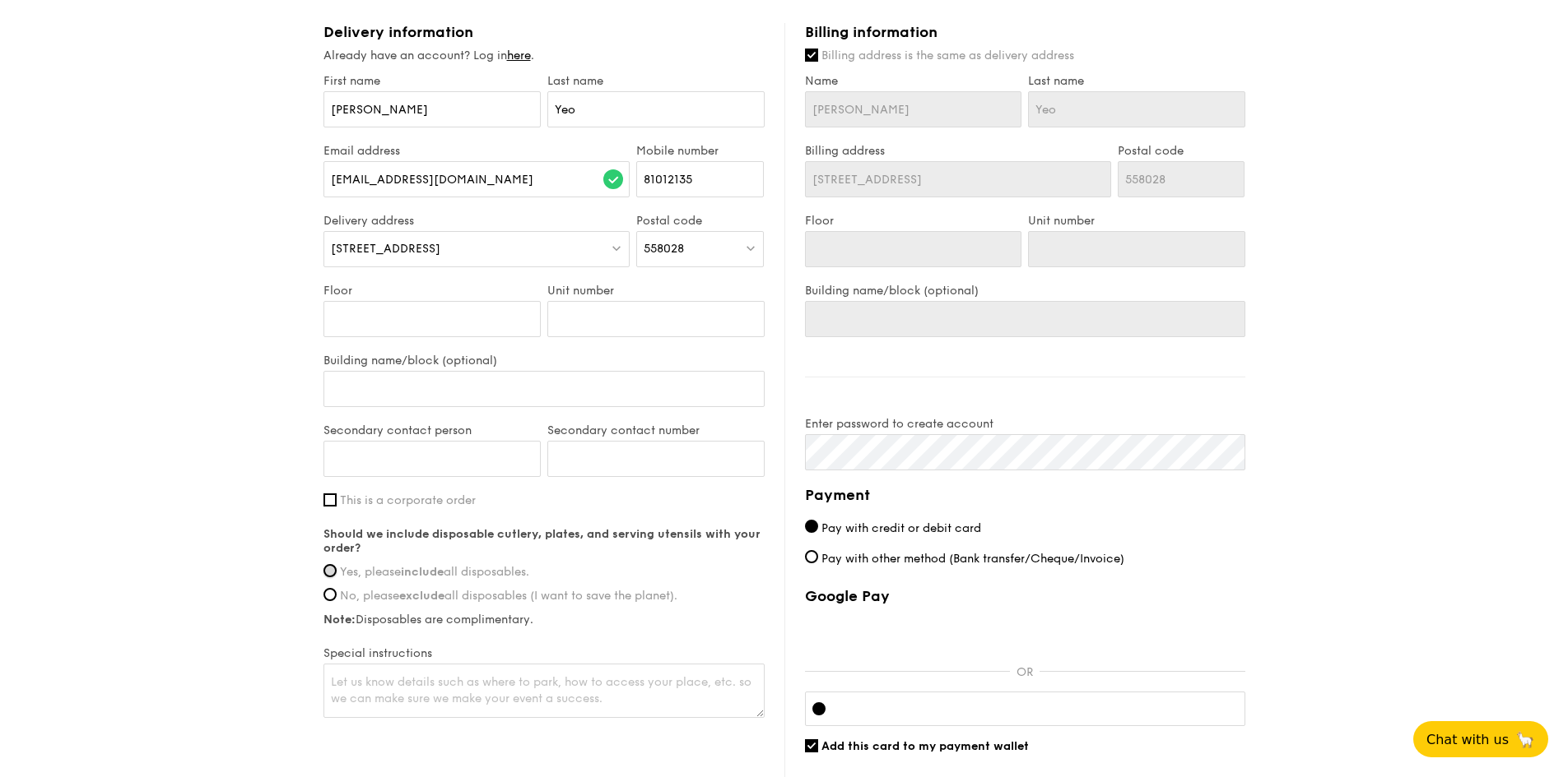
click at [333, 571] on input "Yes, please include all disposables." at bounding box center [329, 570] width 13 height 13
radio input "true"
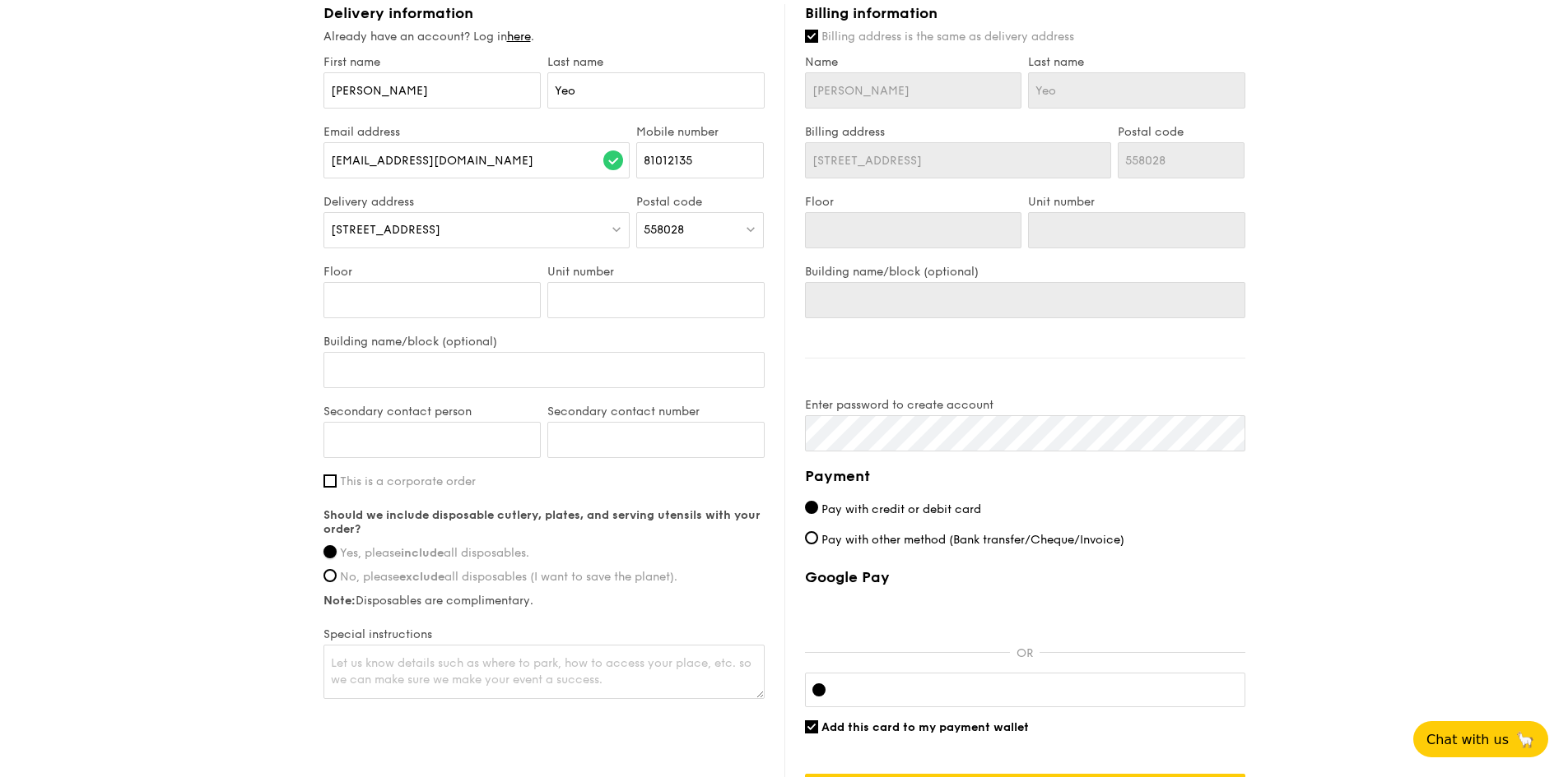
scroll to position [1006, 0]
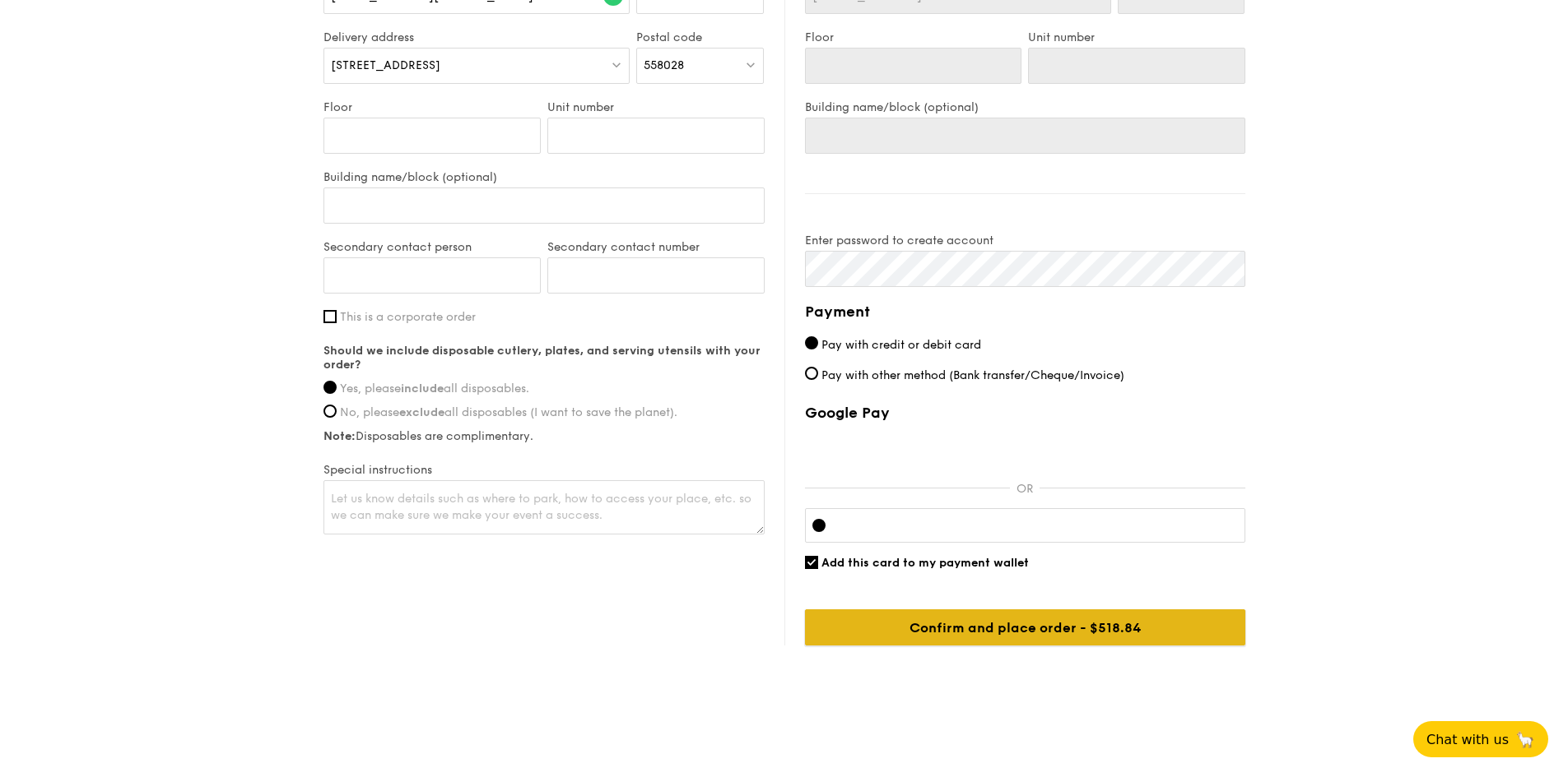
click at [1073, 630] on input "Confirm and place order - $518.84" at bounding box center [1025, 628] width 440 height 36
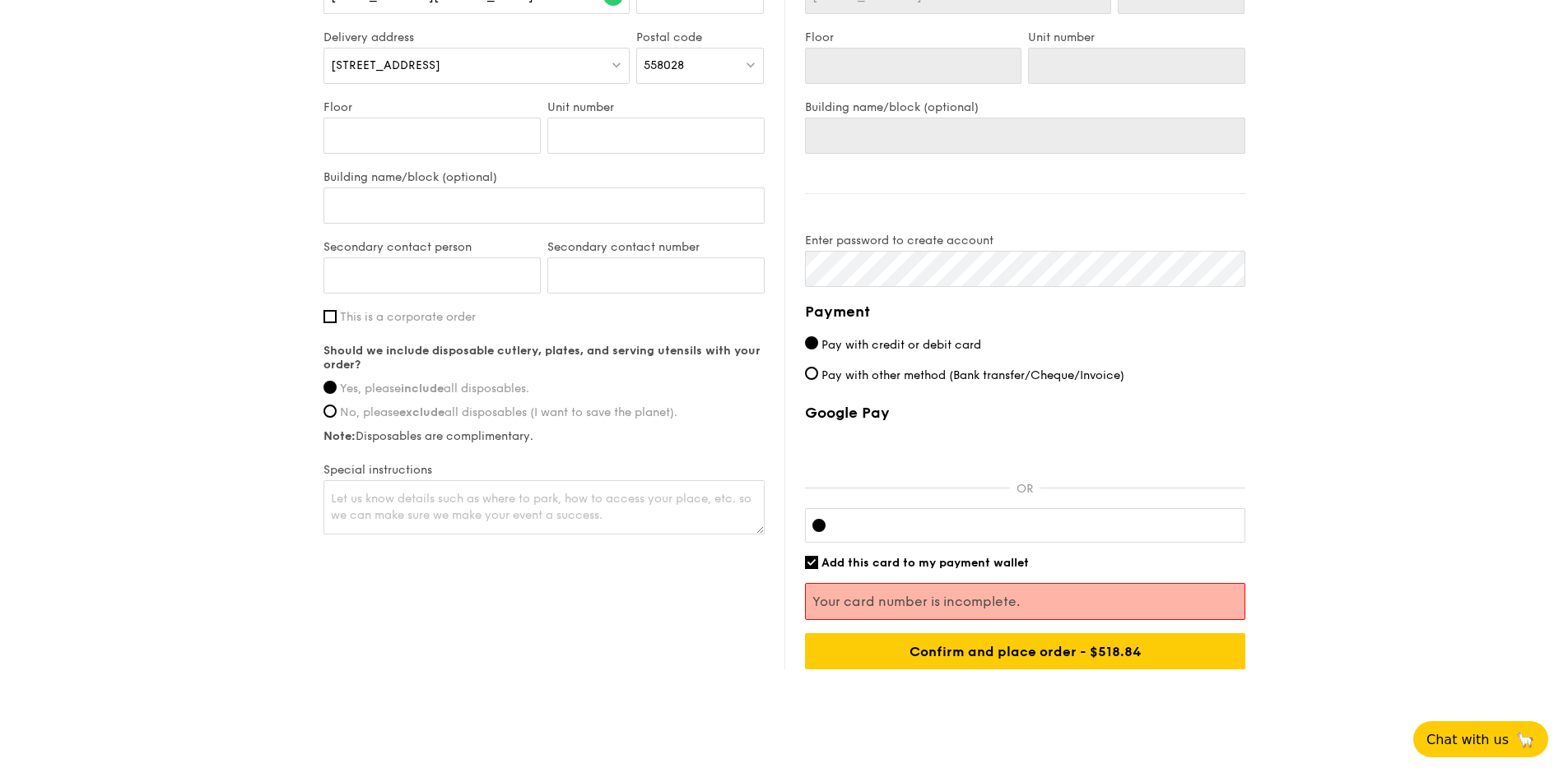
click at [811, 374] on input "Pay with other method (Bank transfer/Cheque/Invoice)" at bounding box center [811, 372] width 13 height 13
radio input "true"
click at [810, 341] on input "Pay with credit or debit card" at bounding box center [811, 342] width 13 height 13
radio input "true"
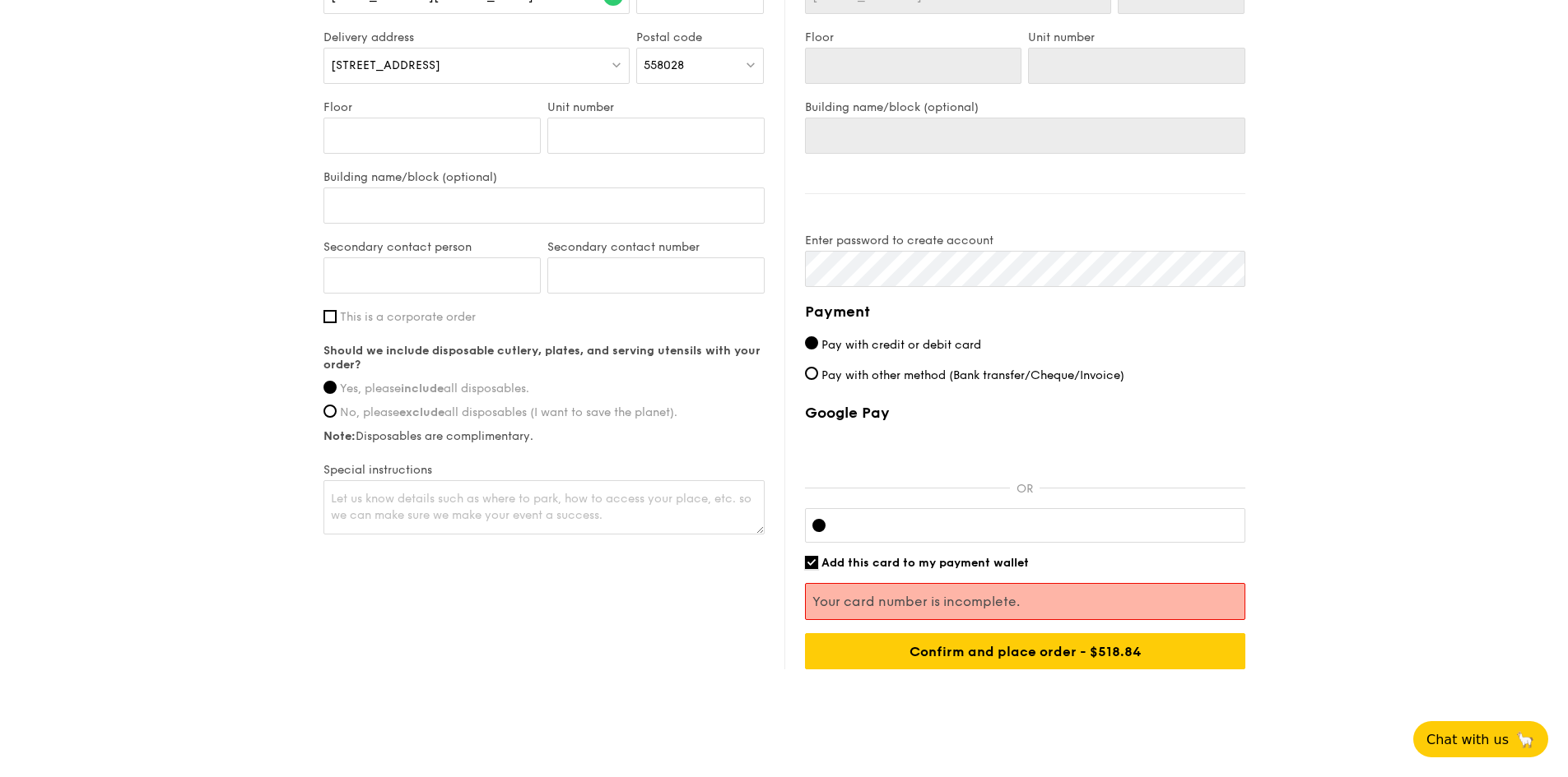
click at [809, 563] on input "Add this card to my payment wallet" at bounding box center [811, 562] width 13 height 13
checkbox input "false"
click at [820, 525] on div at bounding box center [818, 525] width 13 height 13
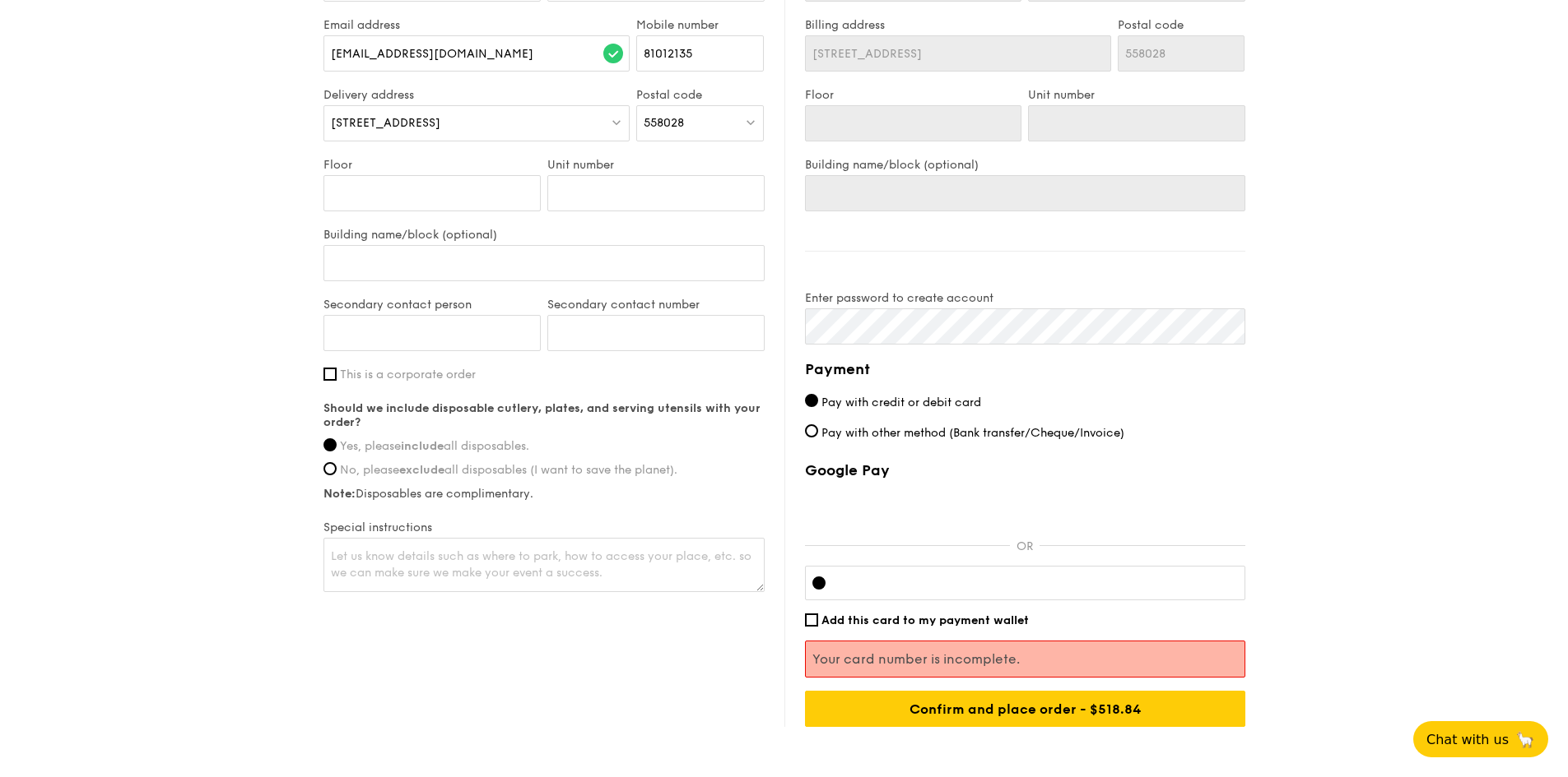
scroll to position [923, 0]
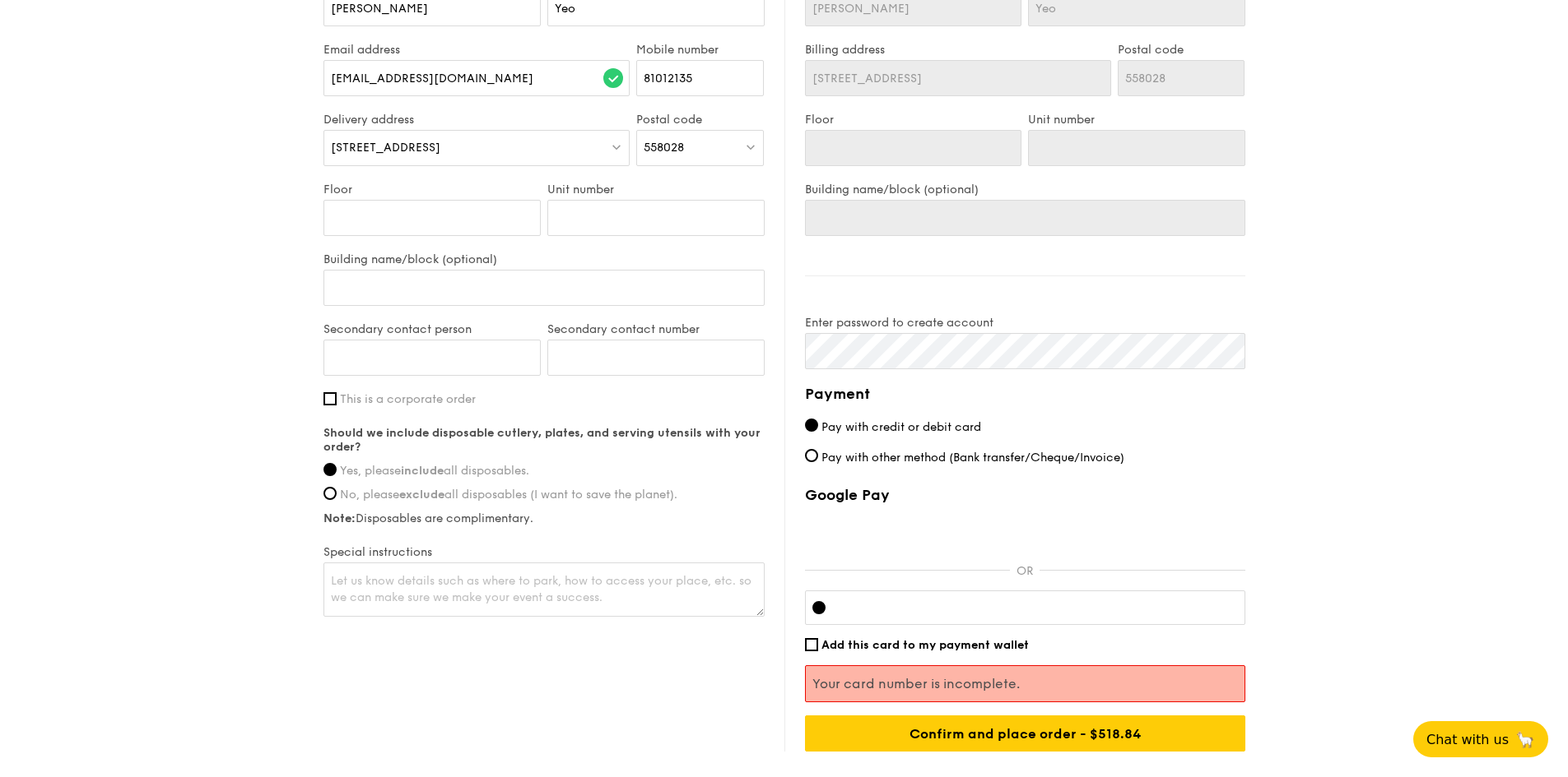
drag, startPoint x: 1328, startPoint y: 484, endPoint x: 1277, endPoint y: 515, distance: 59.7
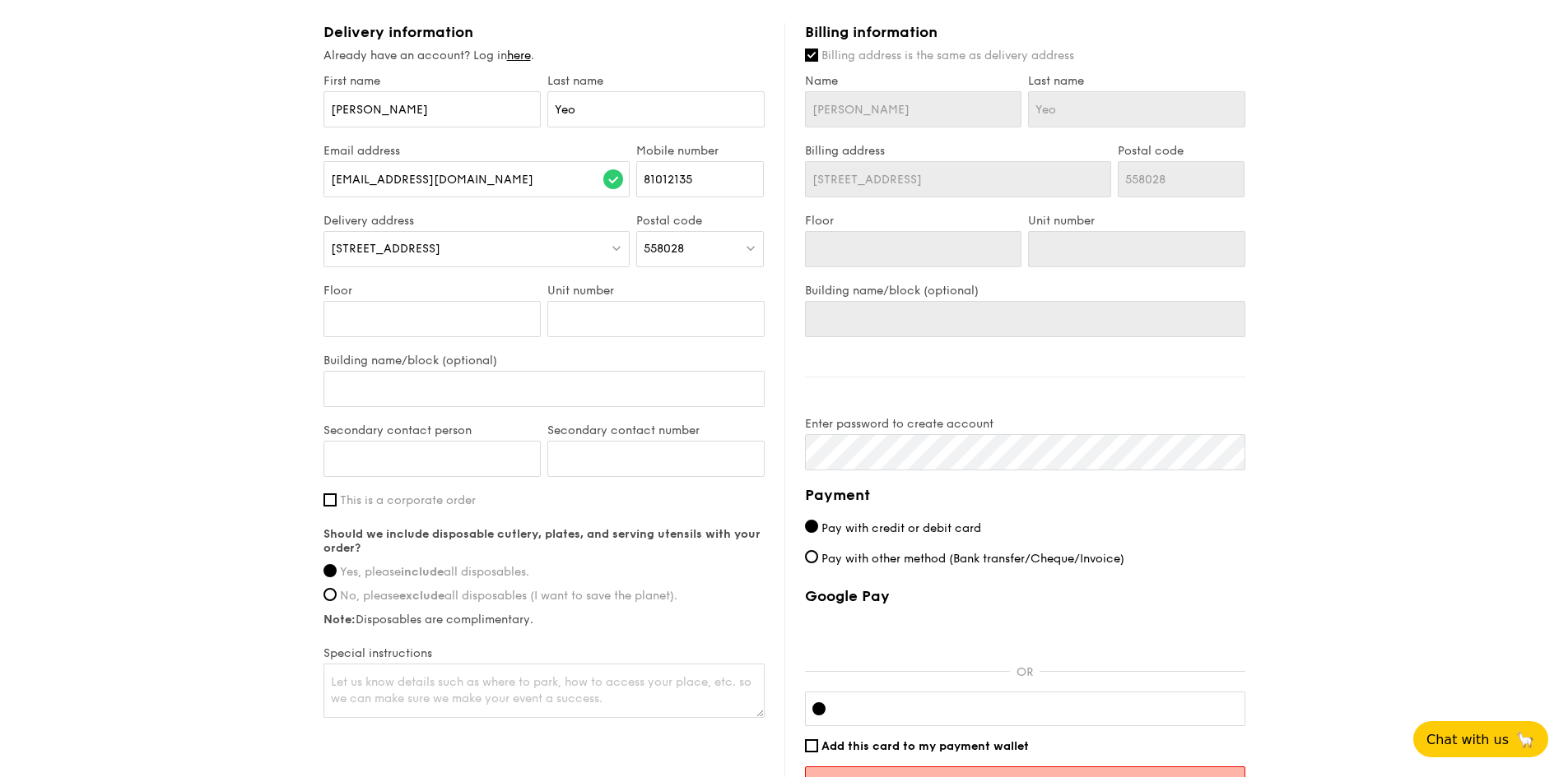
scroll to position [1030, 0]
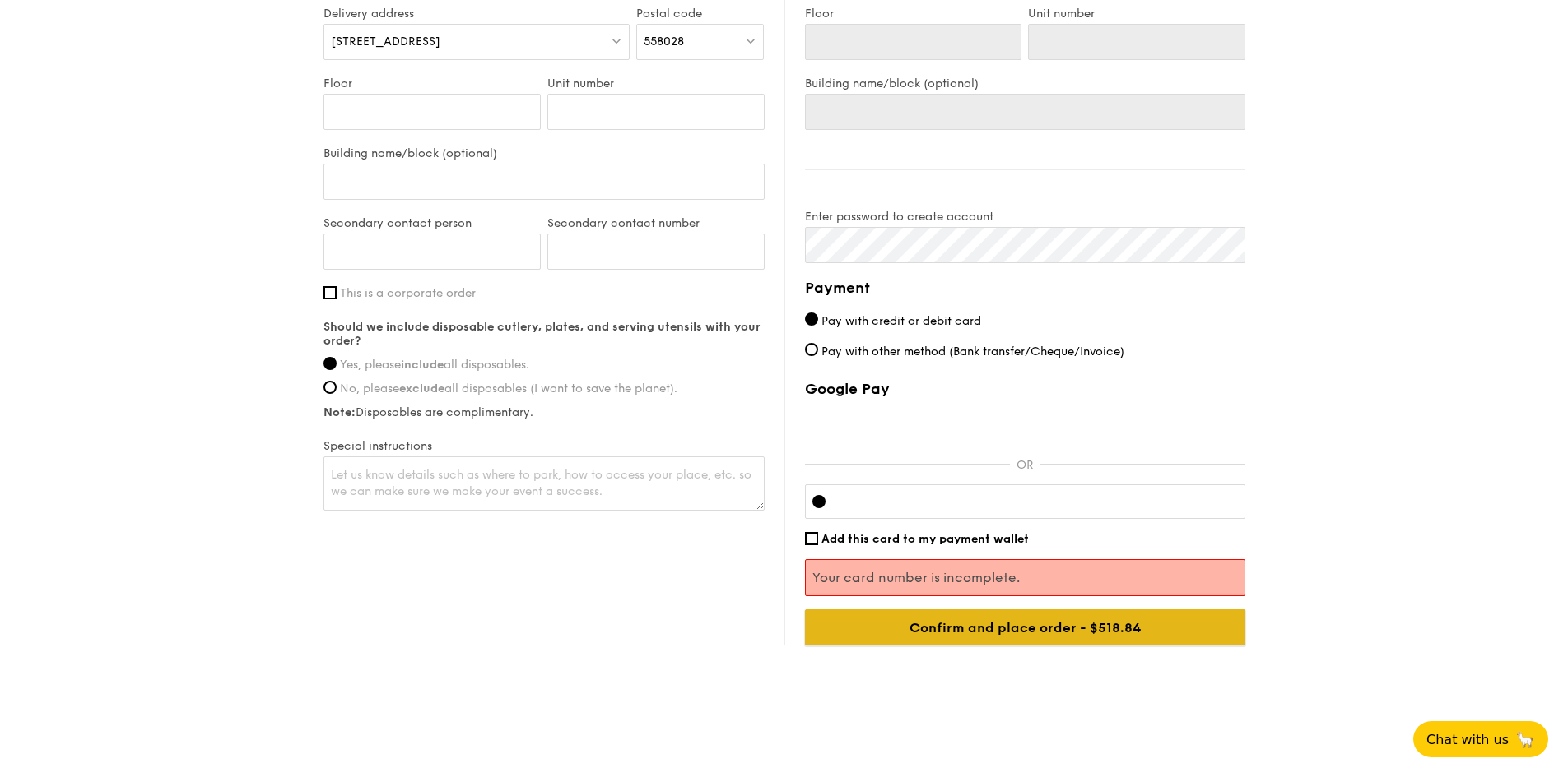
click at [1029, 631] on input "Confirm and place order - $518.84" at bounding box center [1025, 628] width 440 height 36
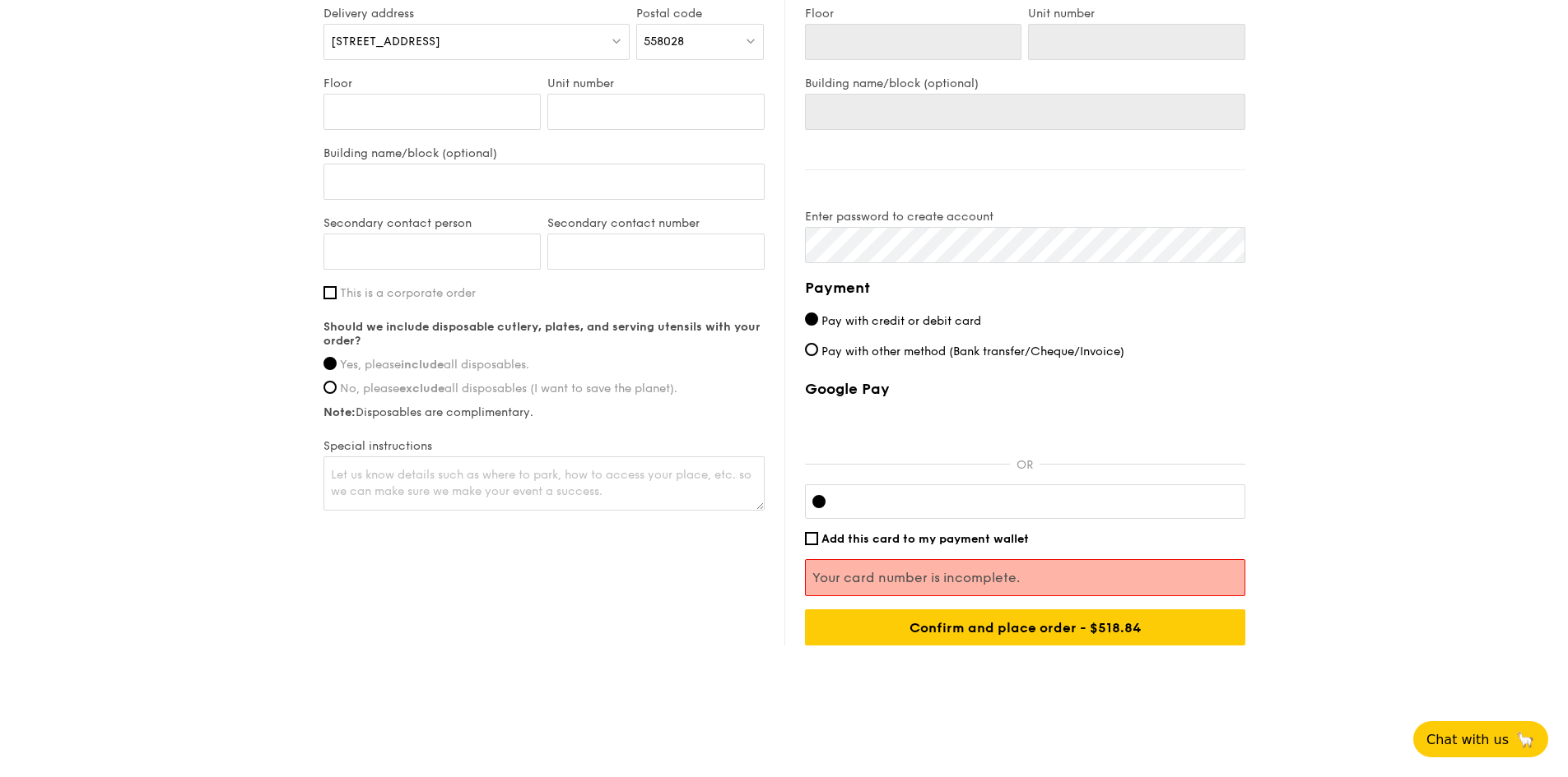
scroll to position [1006, 0]
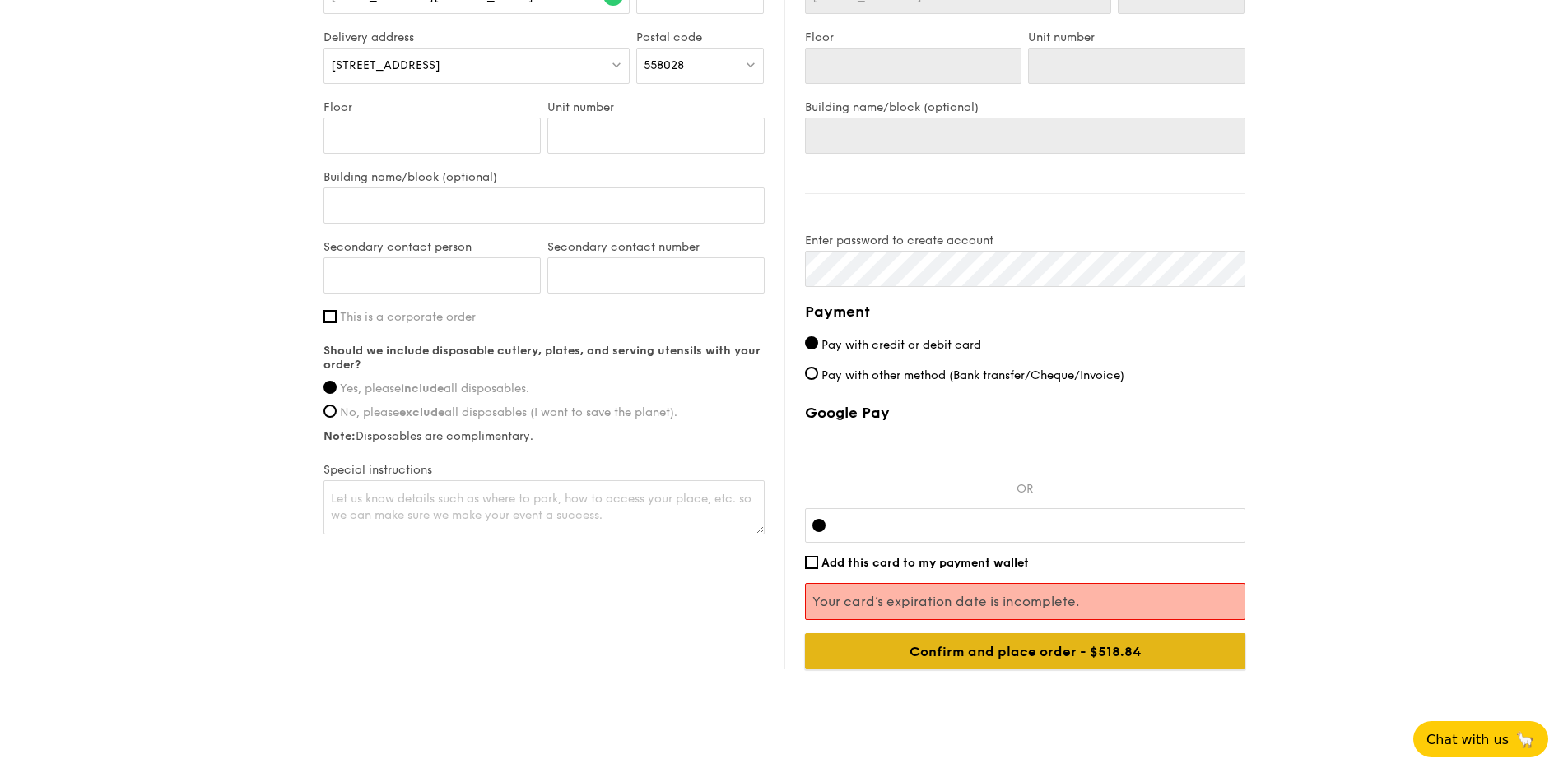
click at [1048, 652] on input "Confirm and place order - $518.84" at bounding box center [1025, 651] width 440 height 36
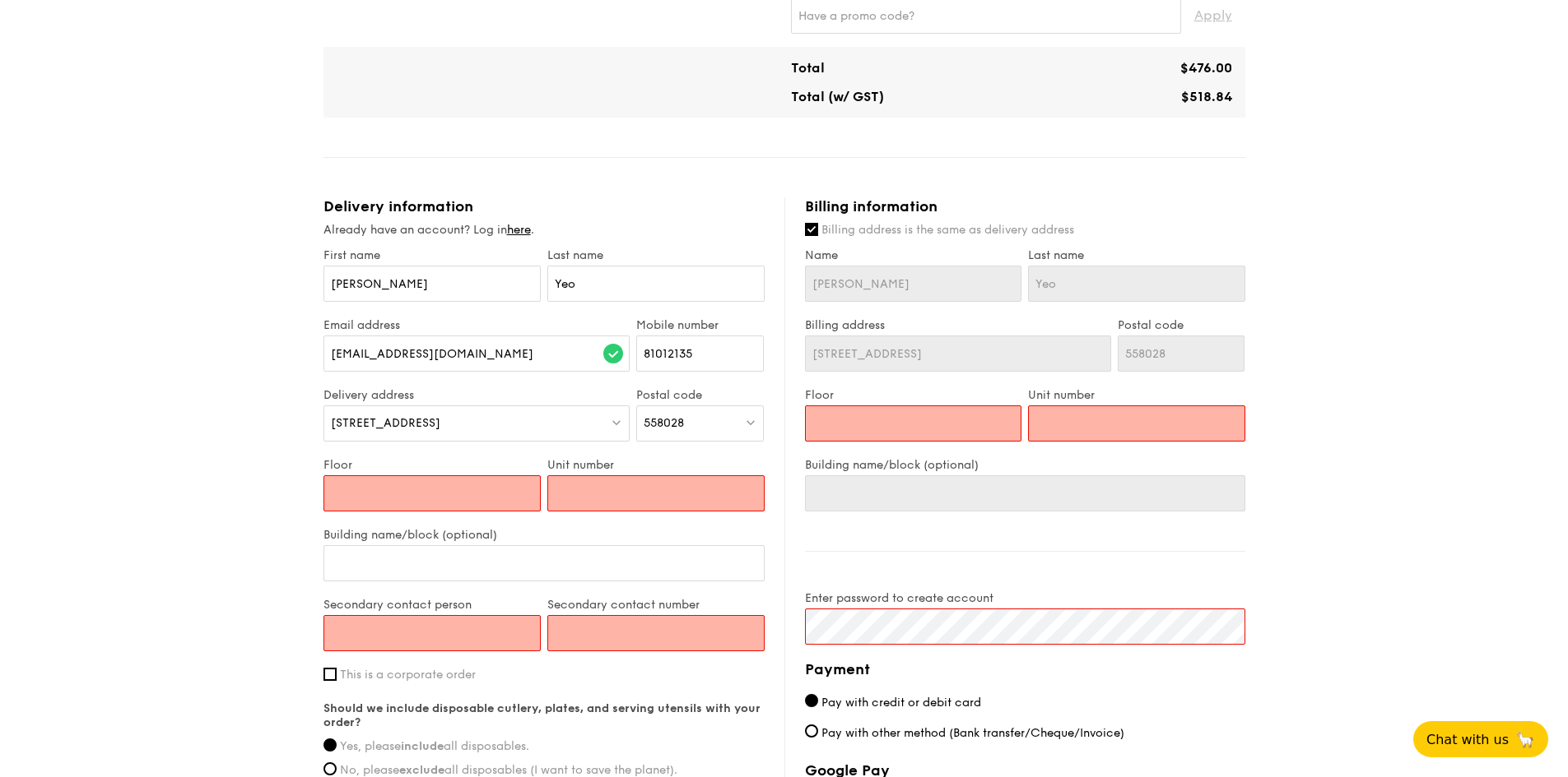
scroll to position [677, 0]
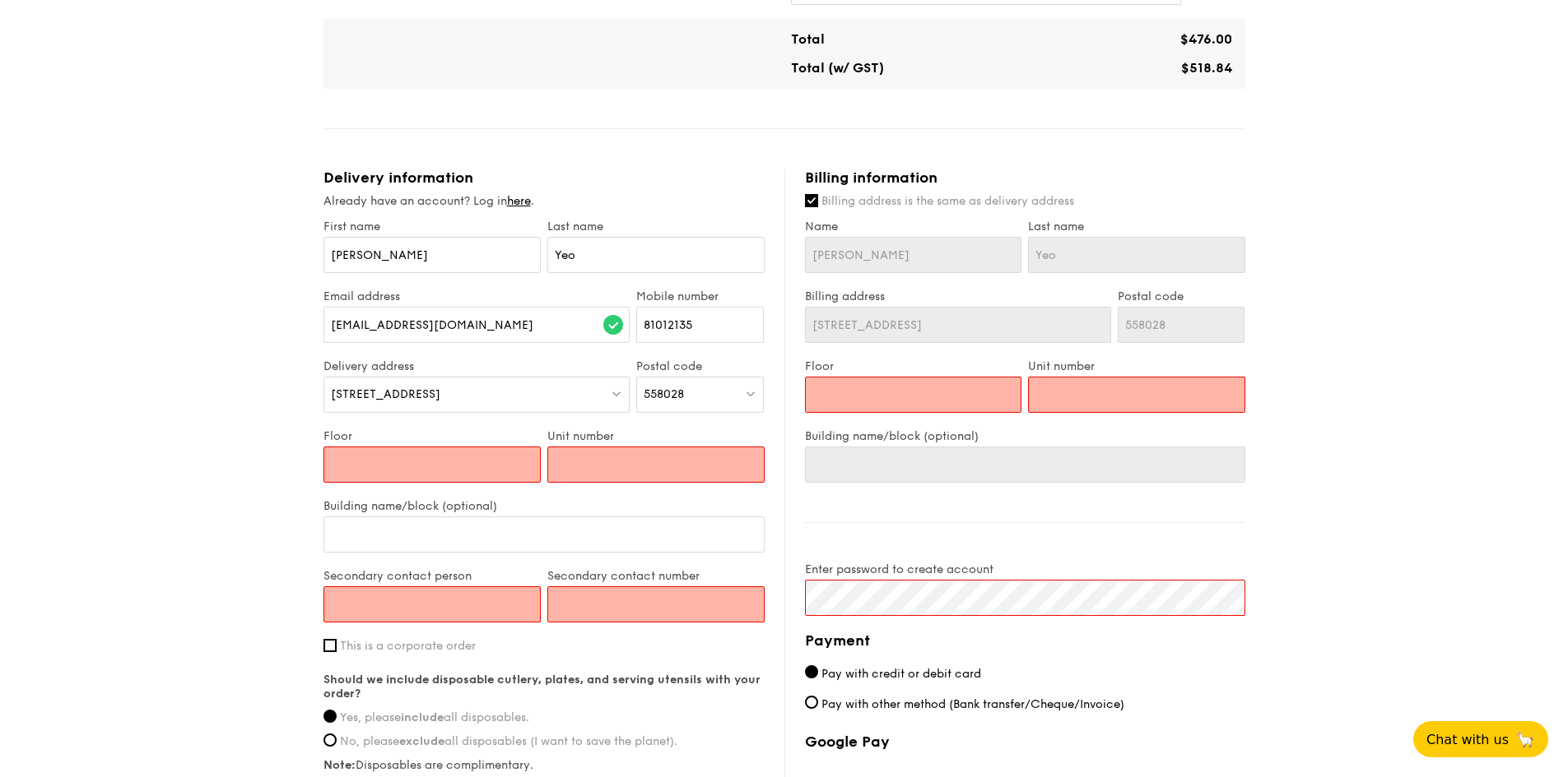
click at [458, 458] on input "Floor" at bounding box center [432, 465] width 218 height 36
click at [648, 463] on input "Unit number" at bounding box center [655, 465] width 218 height 36
click at [491, 465] on input "Floor" at bounding box center [432, 465] width 218 height 36
click at [928, 396] on input "Floor" at bounding box center [914, 395] width 218 height 36
click at [449, 466] on input "Floor" at bounding box center [432, 465] width 218 height 36
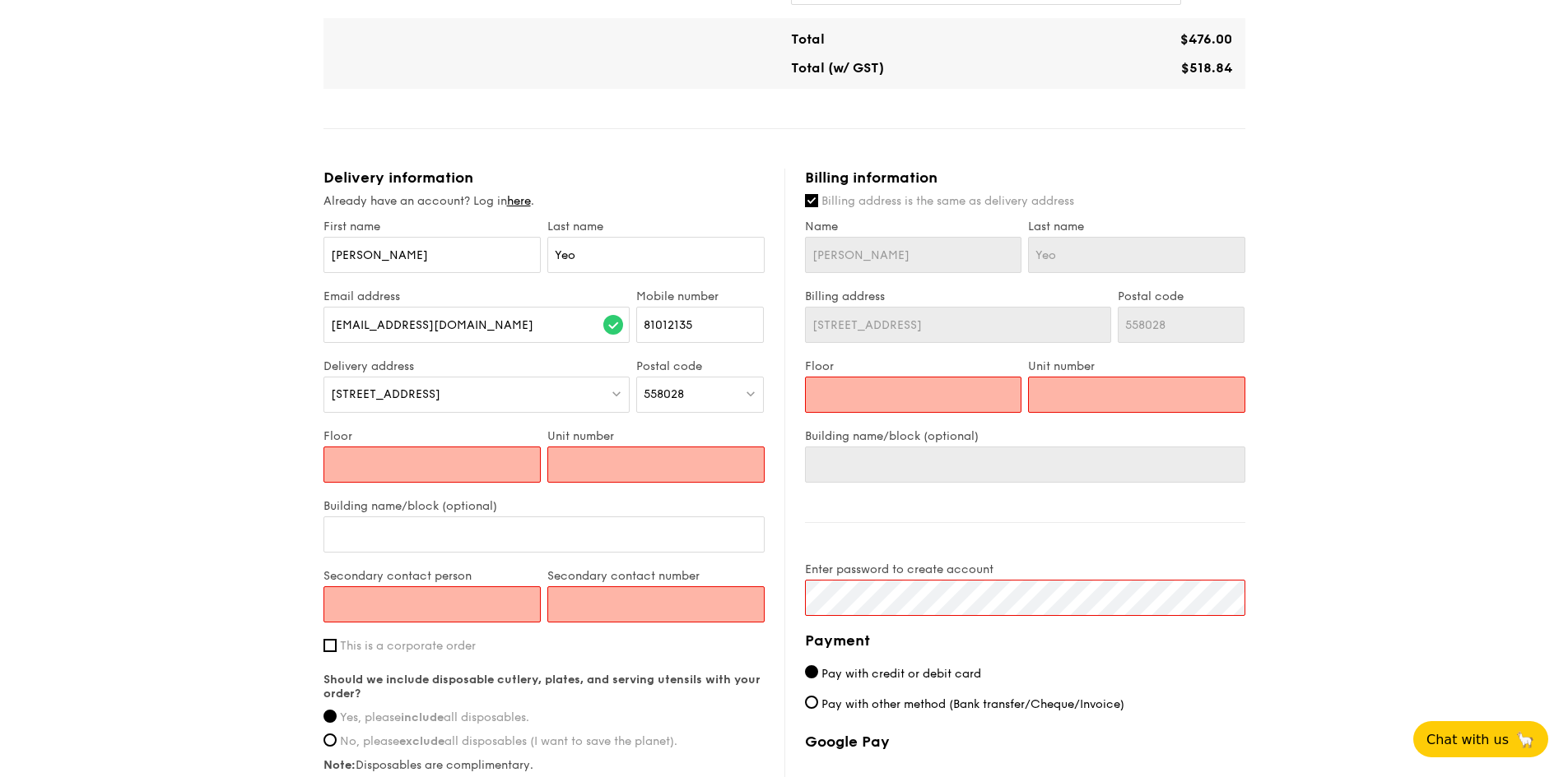
click at [651, 463] on input "Unit number" at bounding box center [655, 465] width 218 height 36
click at [465, 456] on input "Floor" at bounding box center [432, 465] width 218 height 36
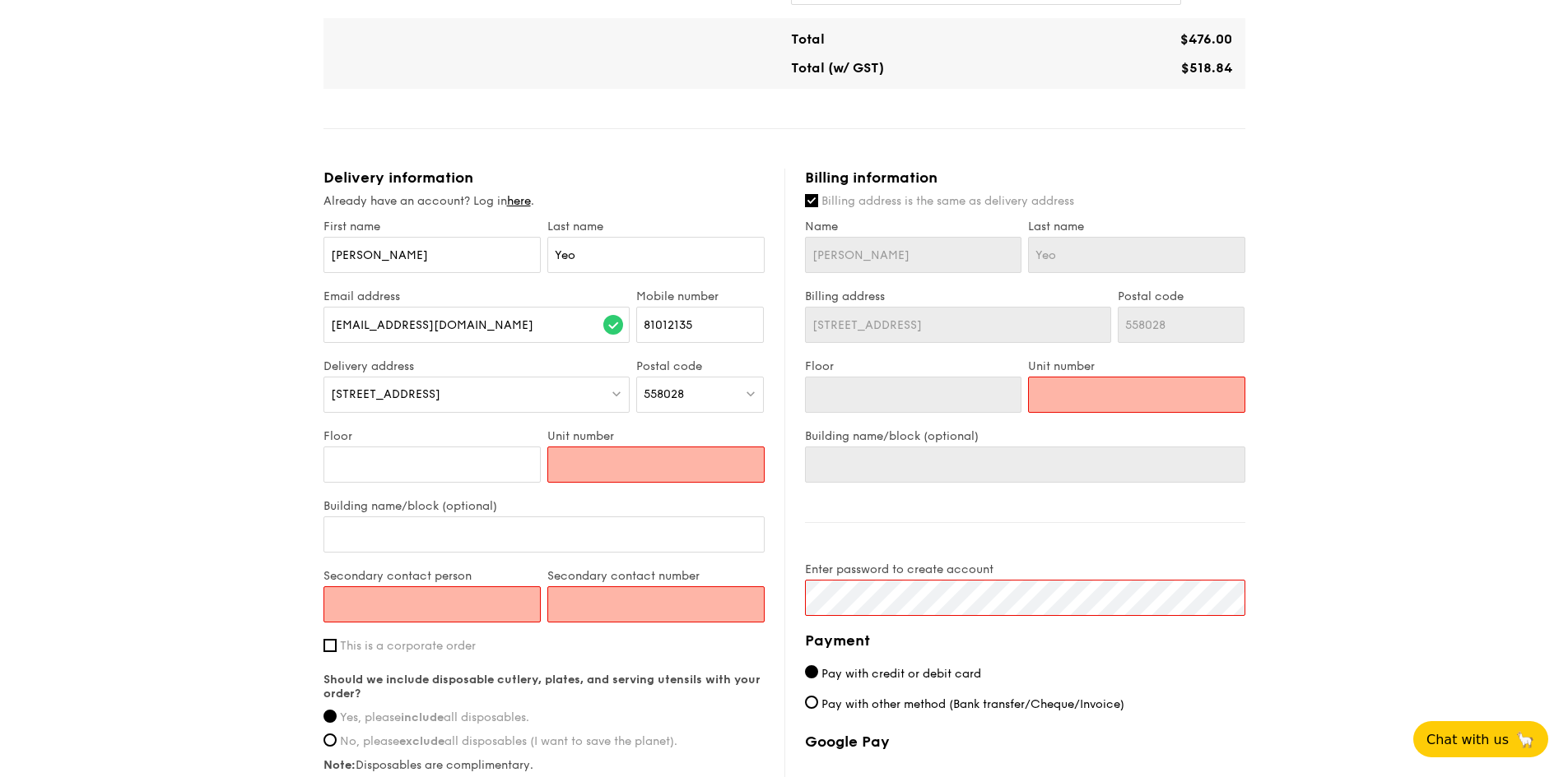
click at [609, 466] on input "Unit number" at bounding box center [655, 465] width 218 height 36
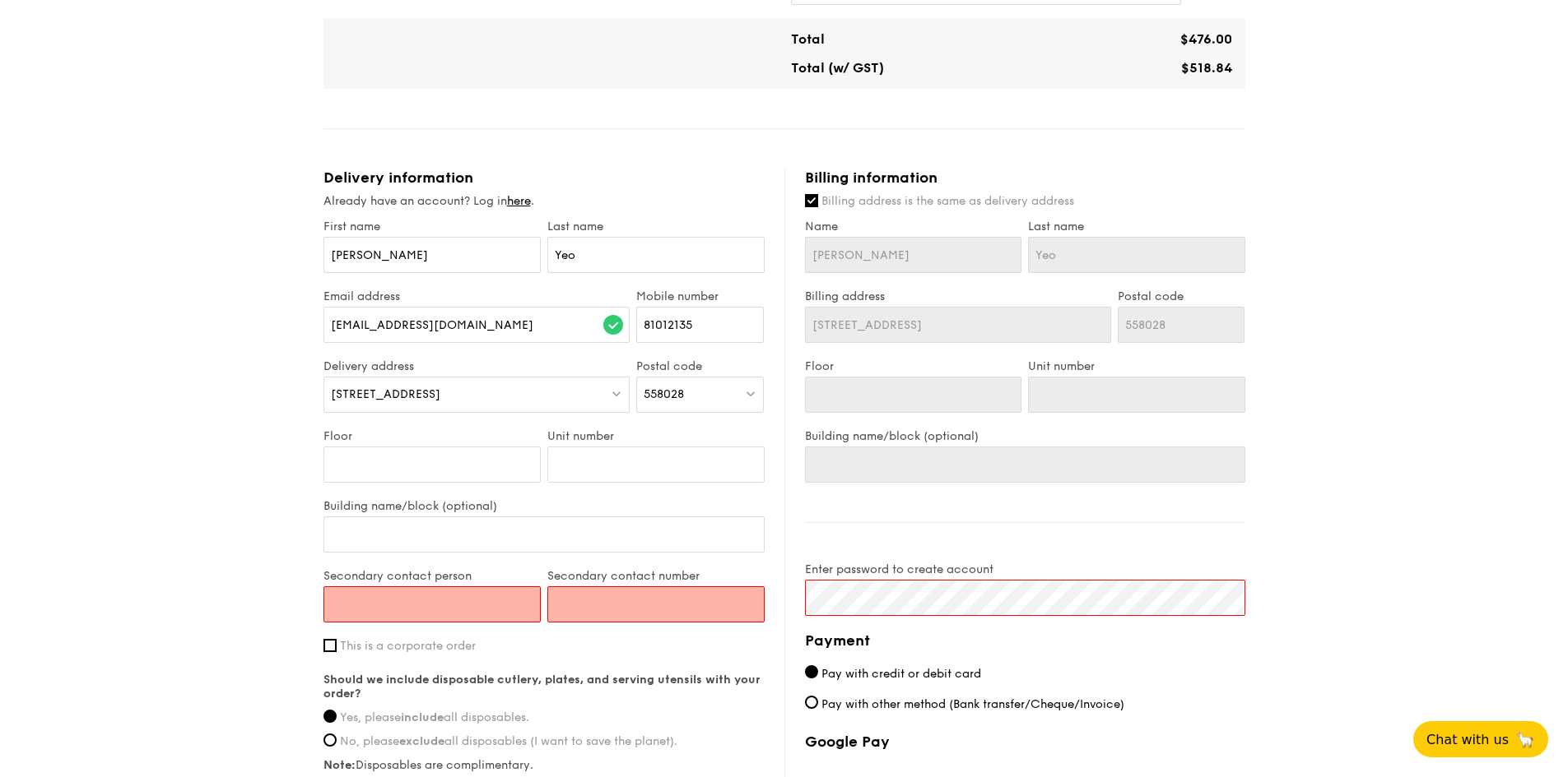
click at [432, 600] on input "Secondary contact person" at bounding box center [432, 605] width 218 height 36
type input "[PERSON_NAME]"
type input "81012135"
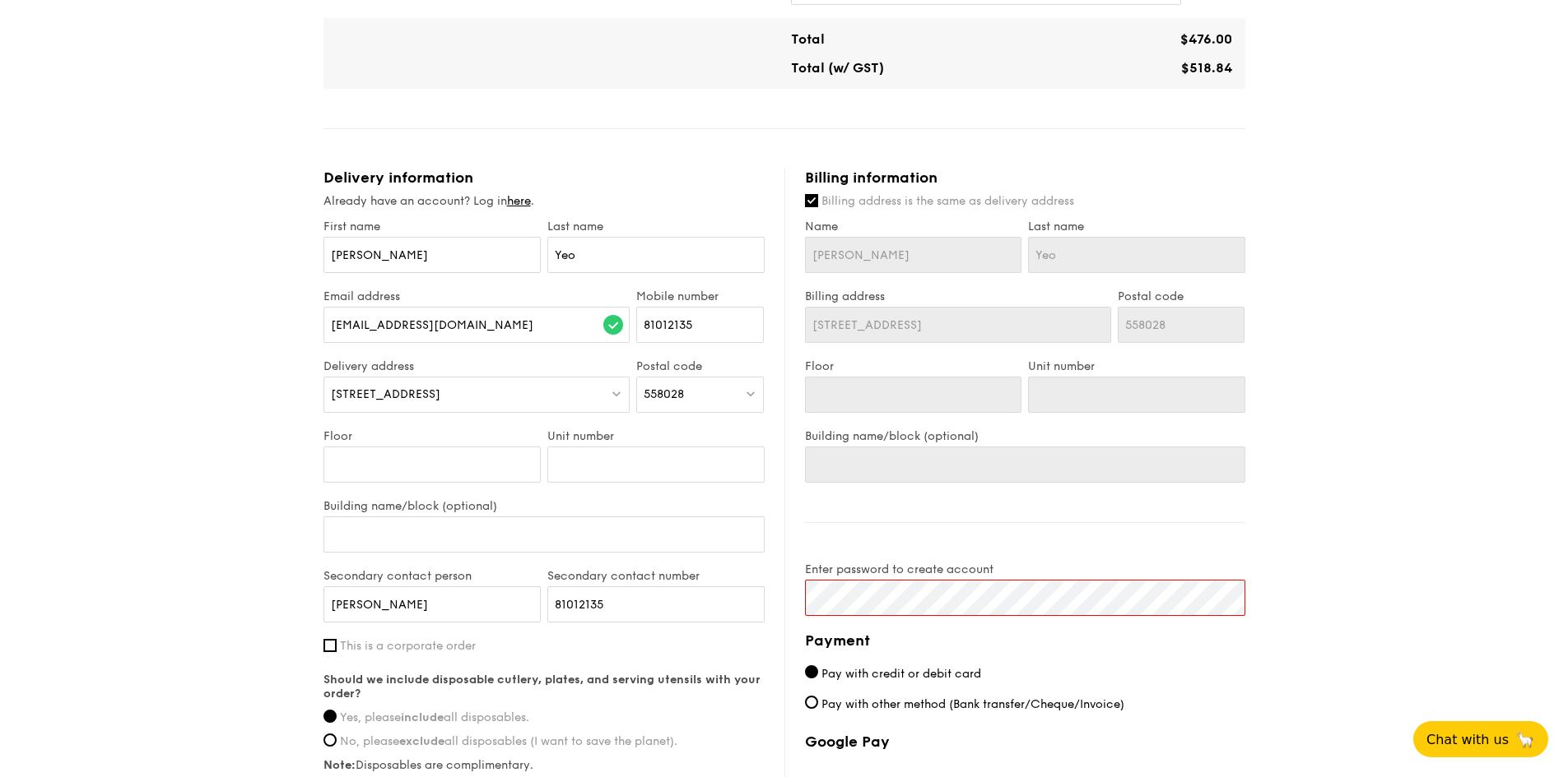
click at [1311, 514] on div "1 - Select menu 2 - Select items 3 - Check out Mini Buffet $21.80 /guest ($23.7…" at bounding box center [784, 182] width 1568 height 1717
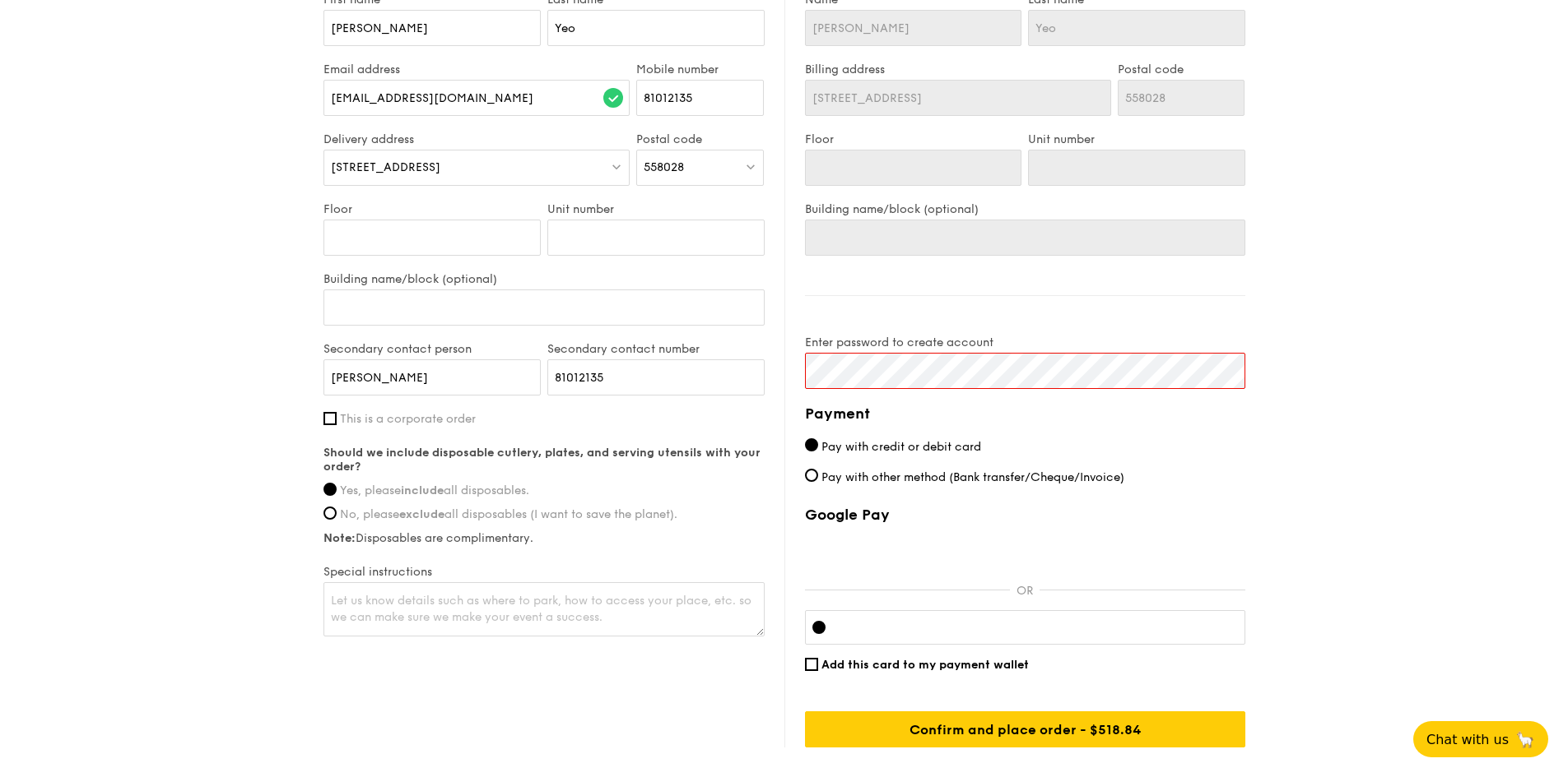
scroll to position [923, 0]
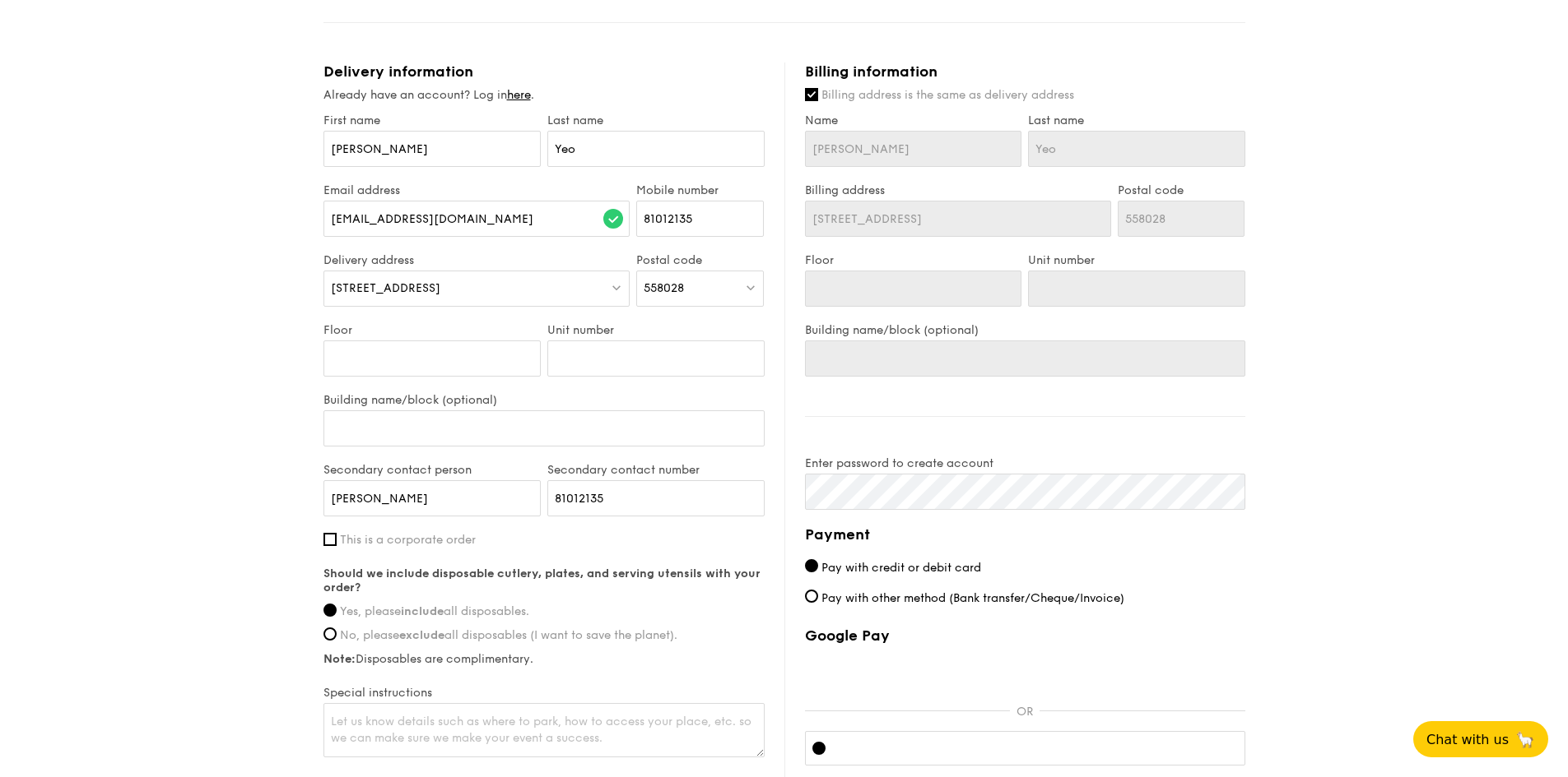
scroll to position [1006, 0]
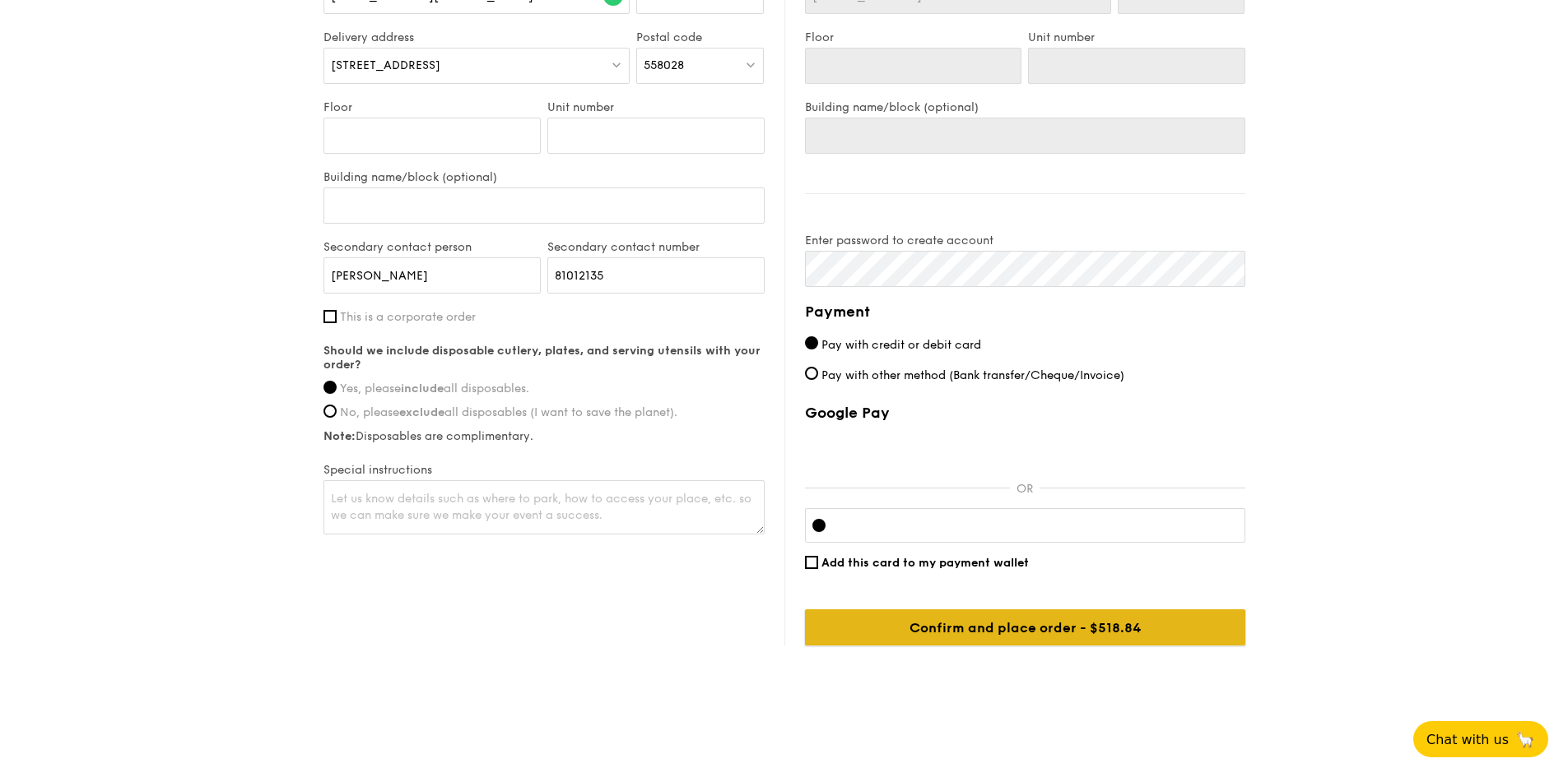
click at [1082, 624] on input "Confirm and place order - $518.84" at bounding box center [1025, 628] width 440 height 36
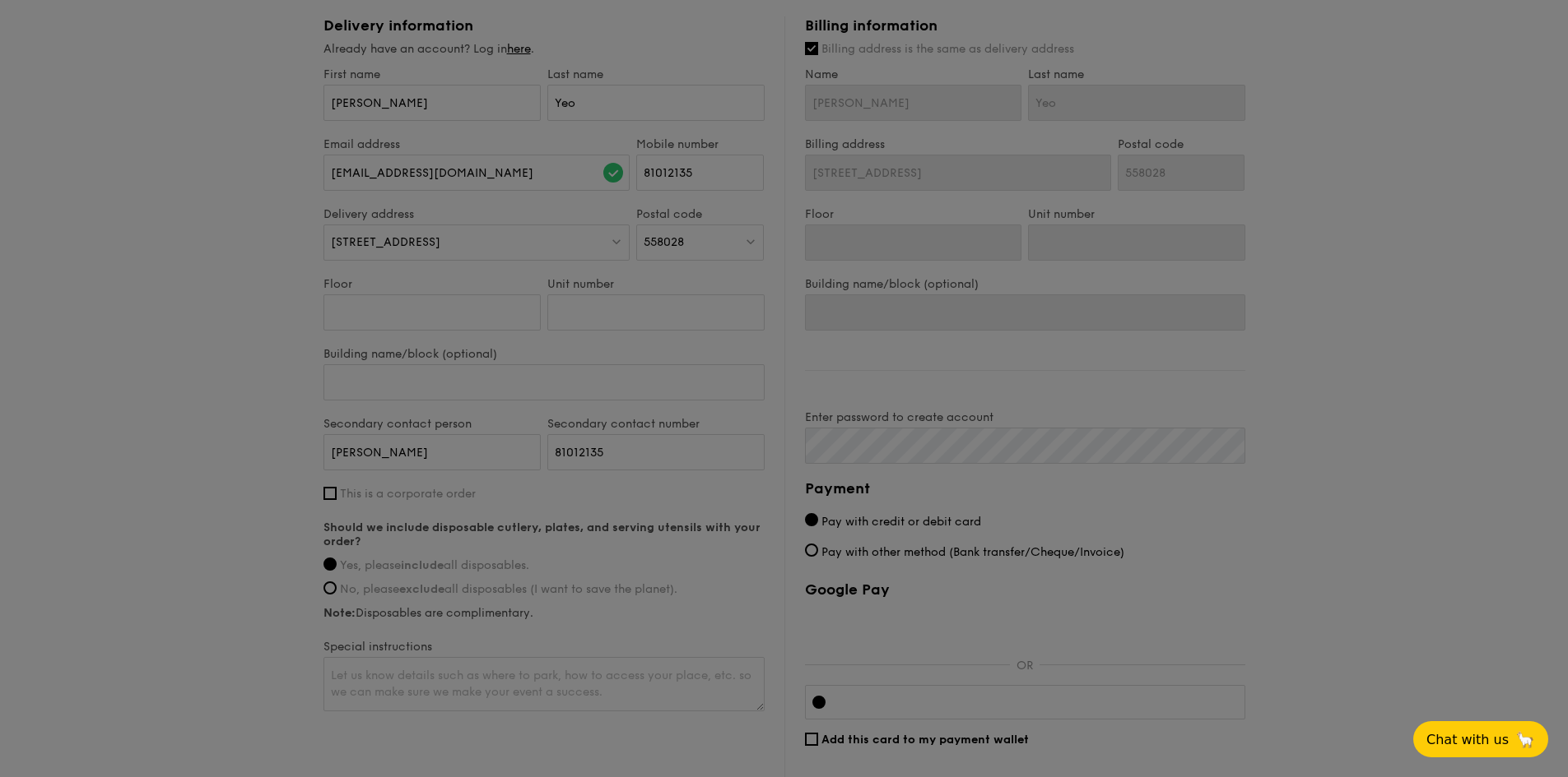
scroll to position [677, 0]
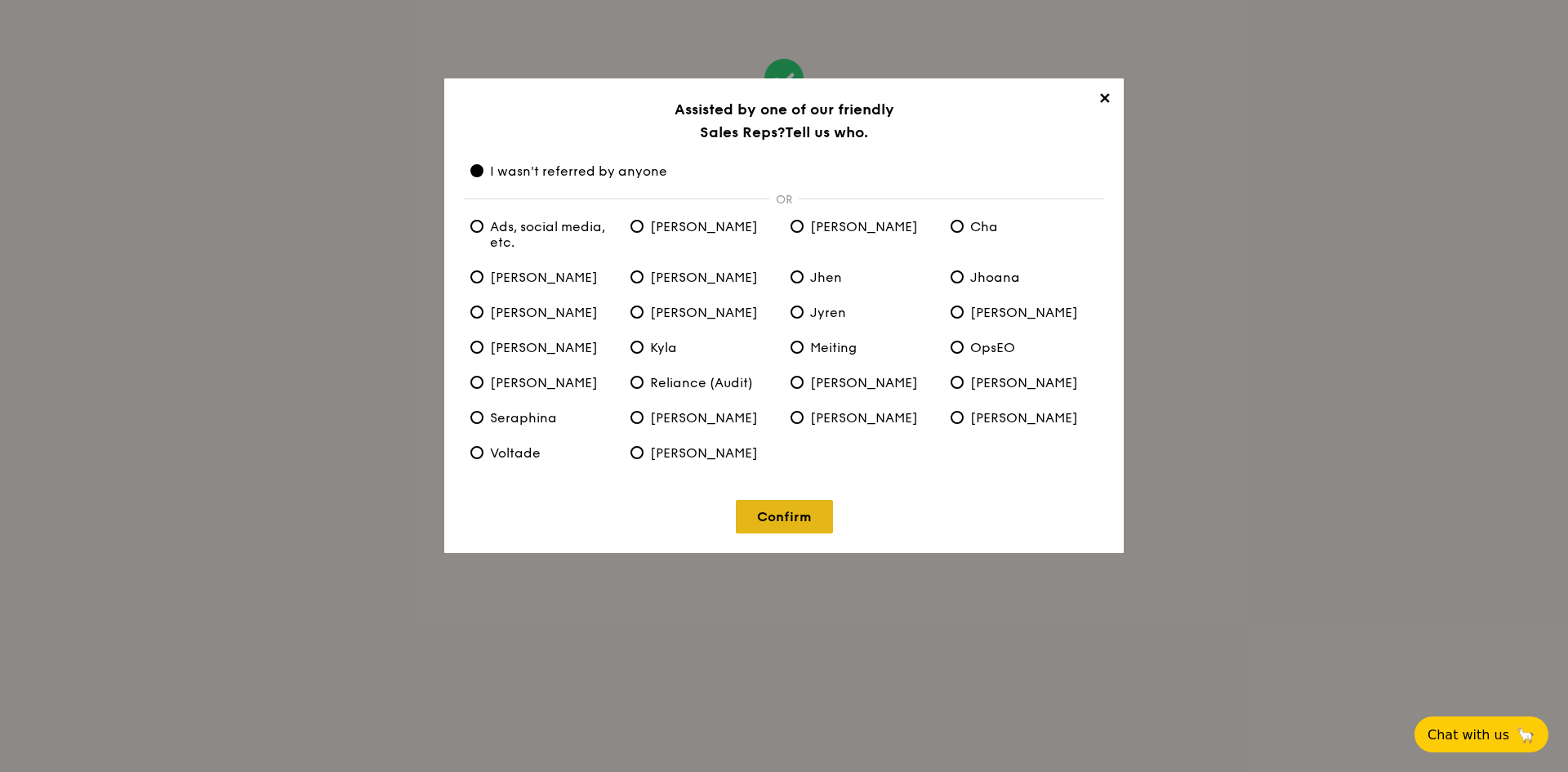
click at [809, 516] on link "Confirm" at bounding box center [784, 516] width 97 height 34
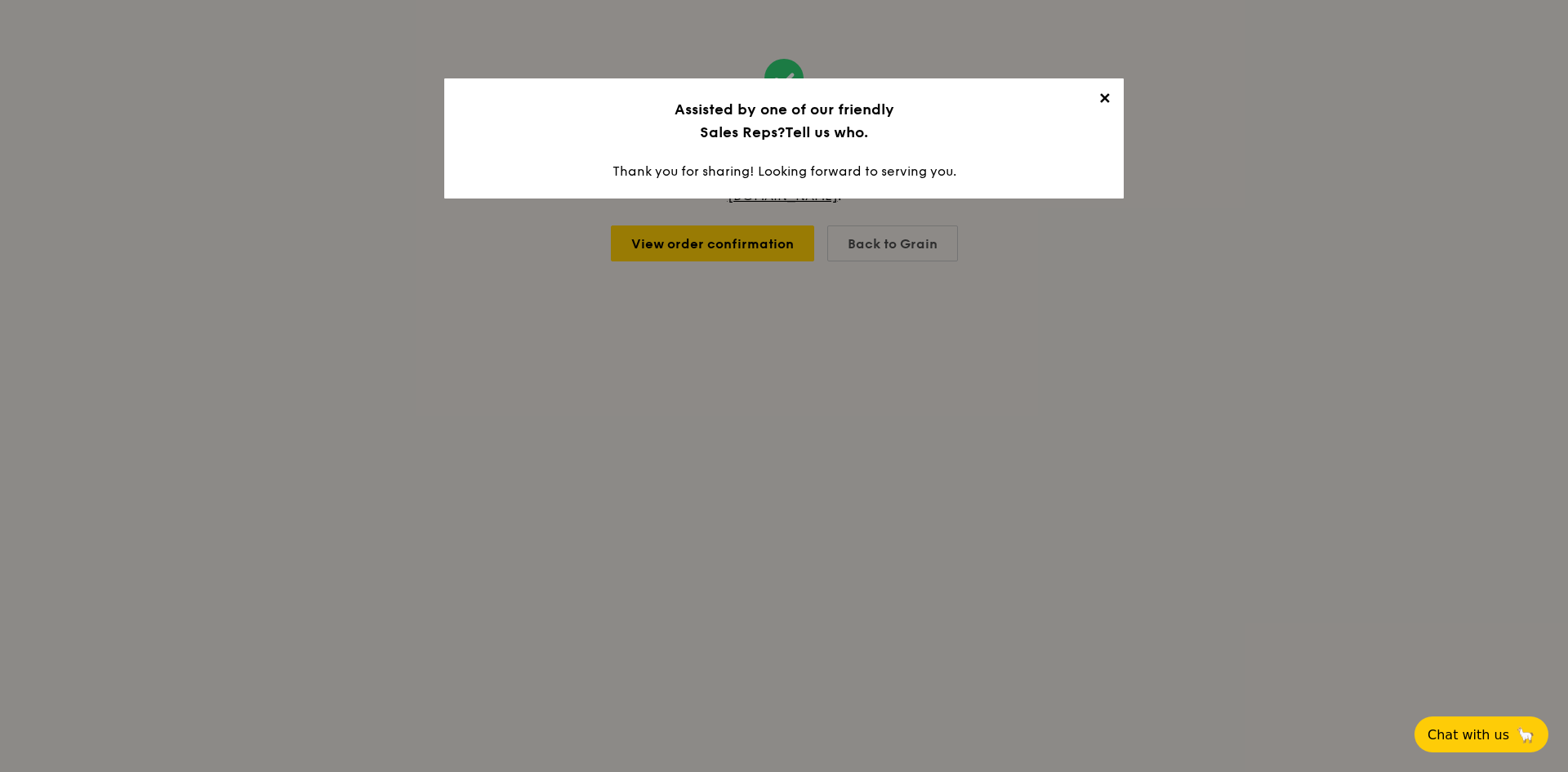
click at [1107, 96] on span "✕" at bounding box center [1104, 101] width 23 height 23
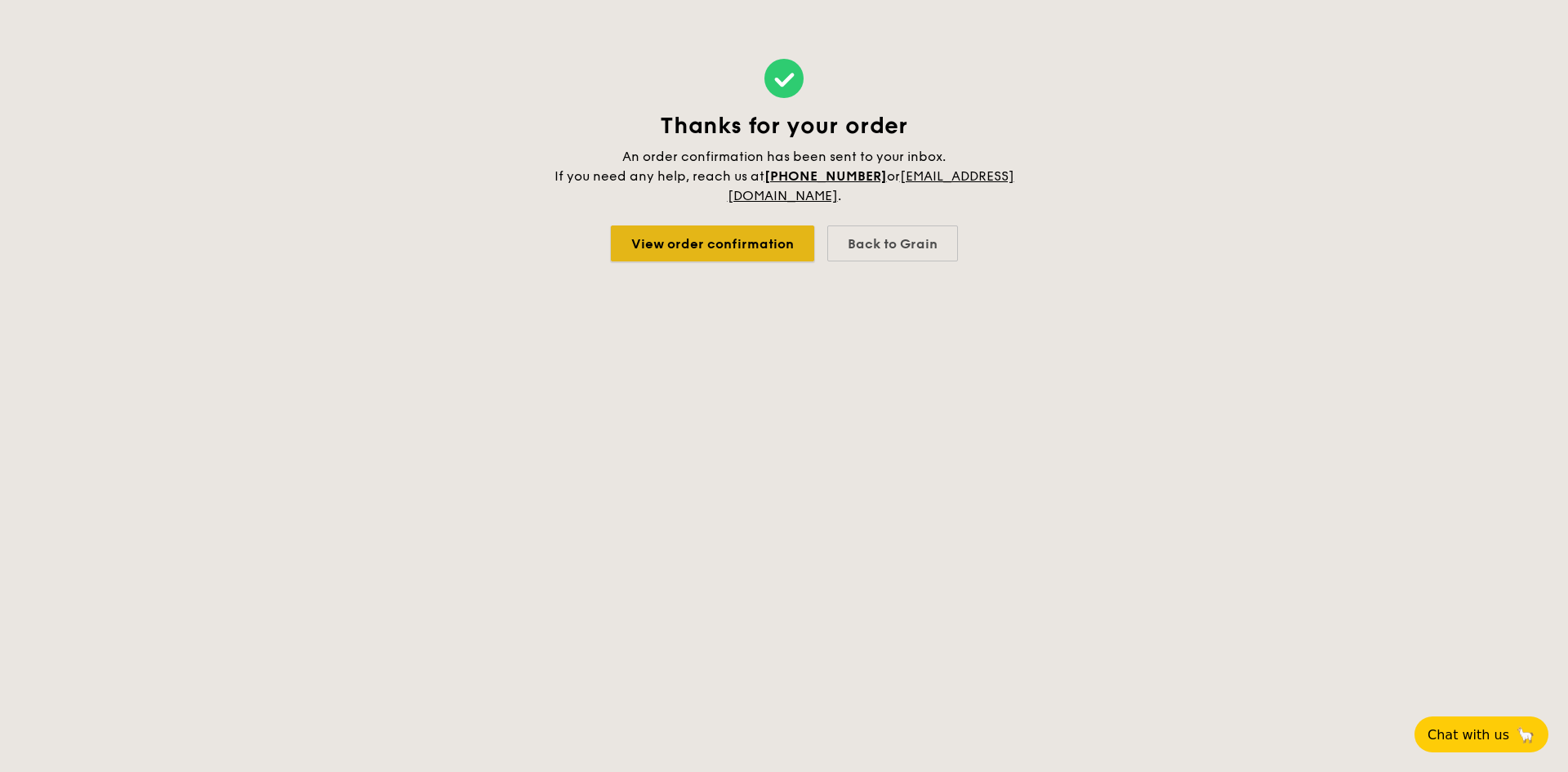
click at [683, 245] on link "View order confirmation" at bounding box center [712, 244] width 203 height 36
